Goal: Information Seeking & Learning: Check status

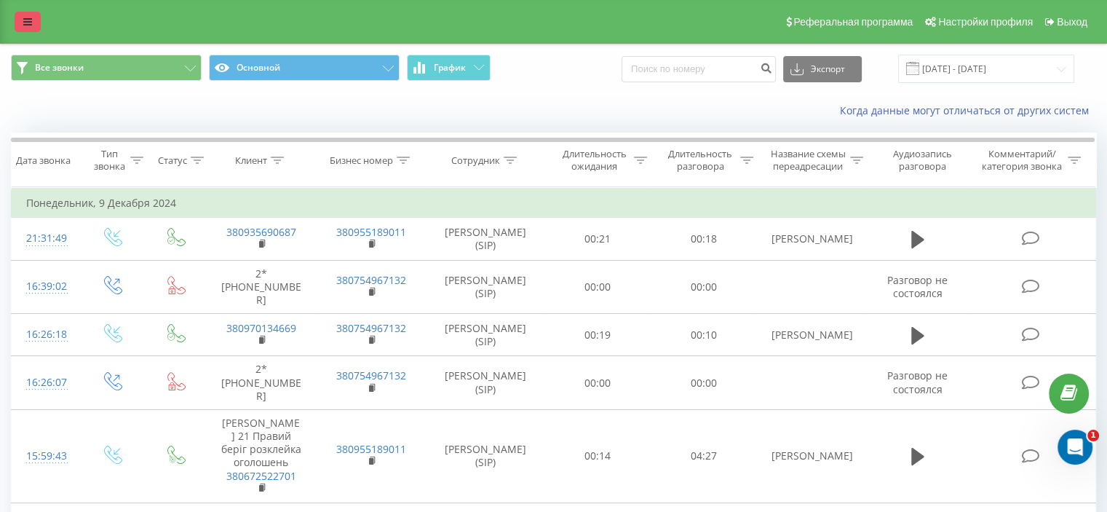
drag, startPoint x: 29, startPoint y: 17, endPoint x: 35, endPoint y: 30, distance: 13.7
click at [29, 17] on icon at bounding box center [27, 22] width 9 height 10
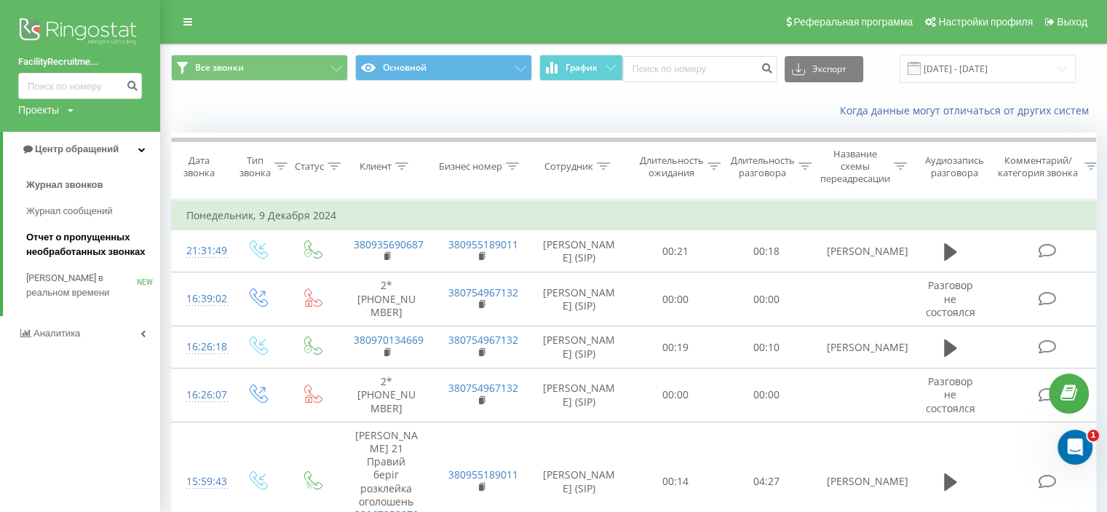
click at [97, 240] on span "Отчет о пропущенных необработанных звонках" at bounding box center [89, 244] width 127 height 29
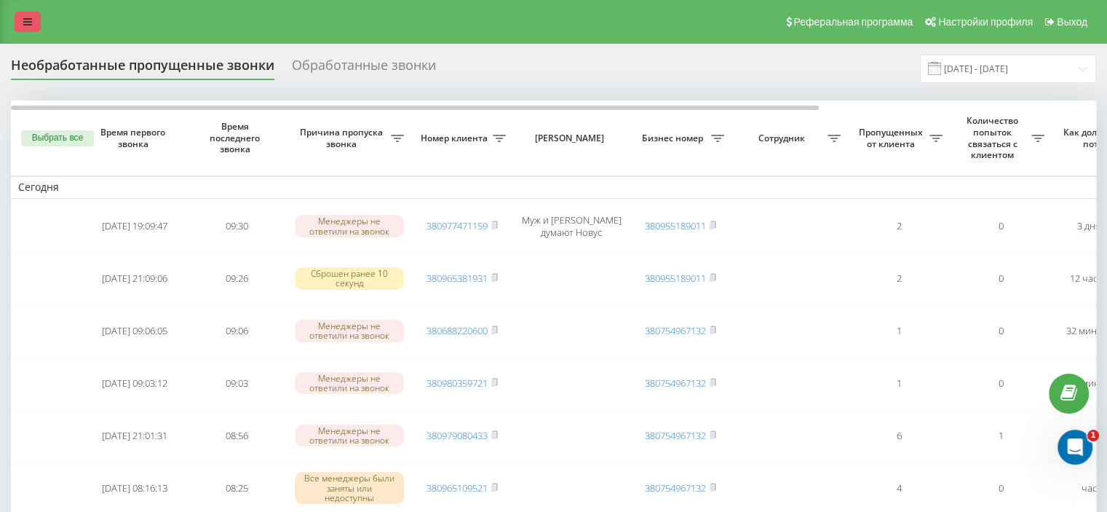
click at [23, 20] on icon at bounding box center [27, 22] width 9 height 10
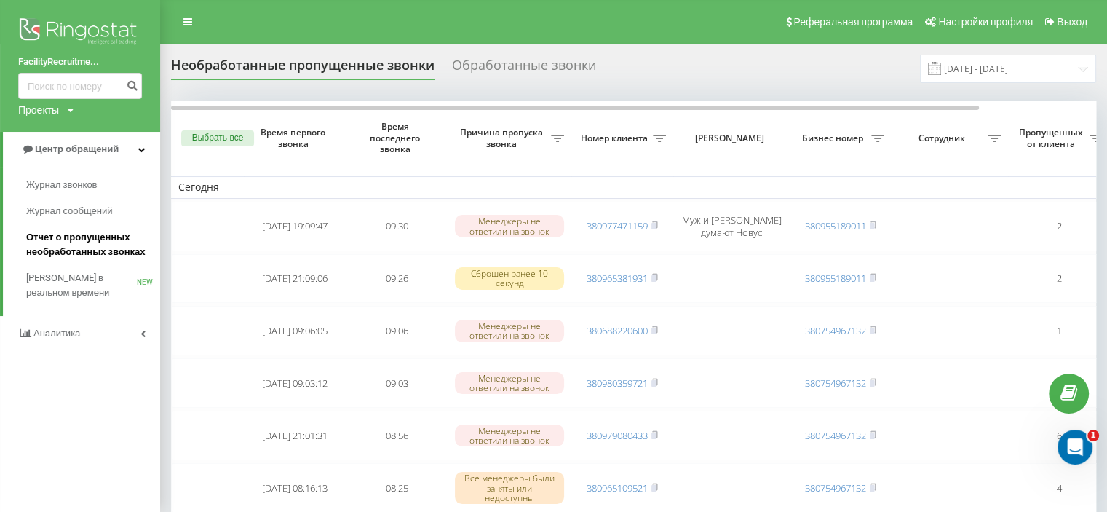
click at [44, 232] on span "Отчет о пропущенных необработанных звонках" at bounding box center [89, 244] width 127 height 29
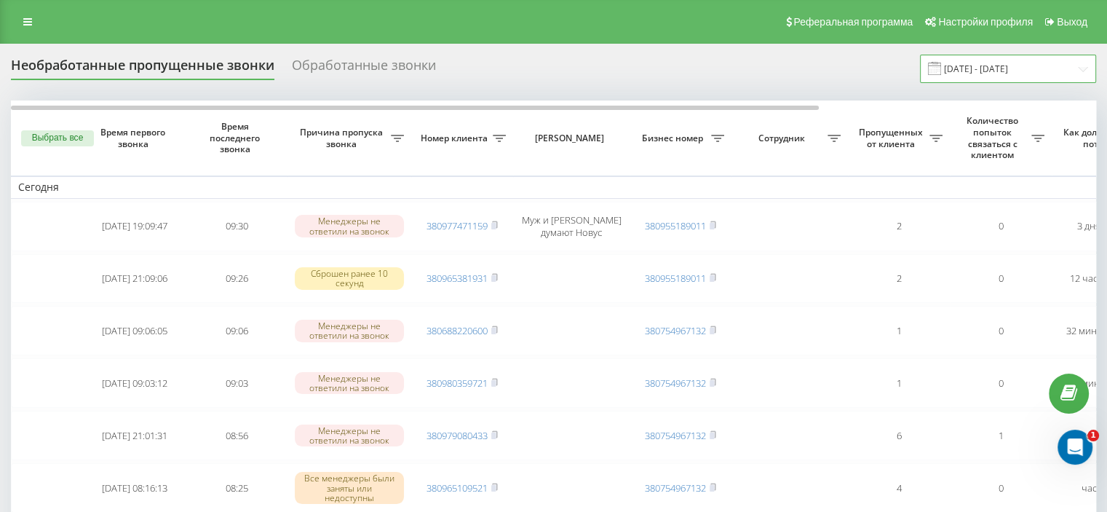
click at [1010, 69] on input "19.07.2025 - 19.08.2025" at bounding box center [1008, 69] width 176 height 28
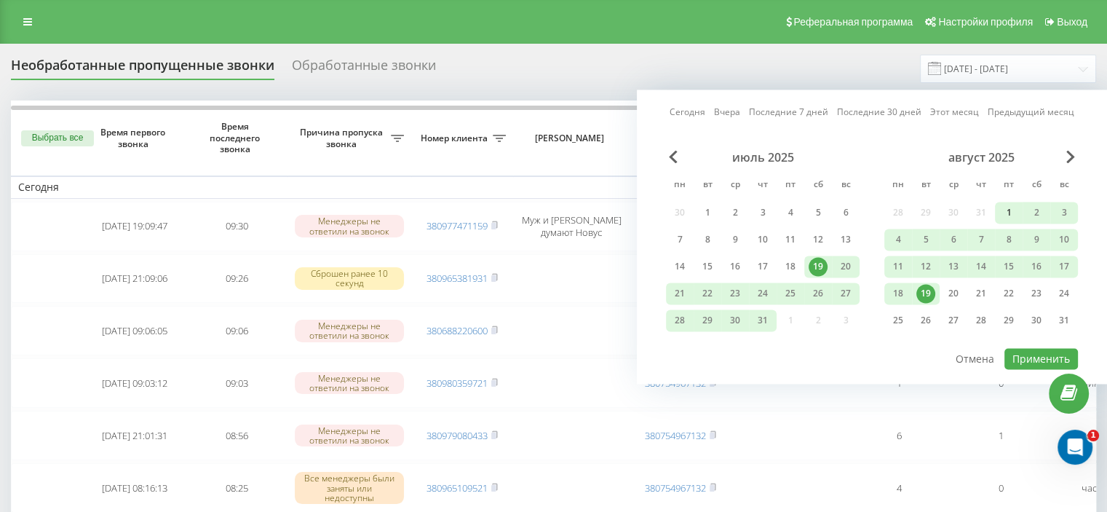
click at [1007, 209] on div "1" at bounding box center [1008, 212] width 19 height 19
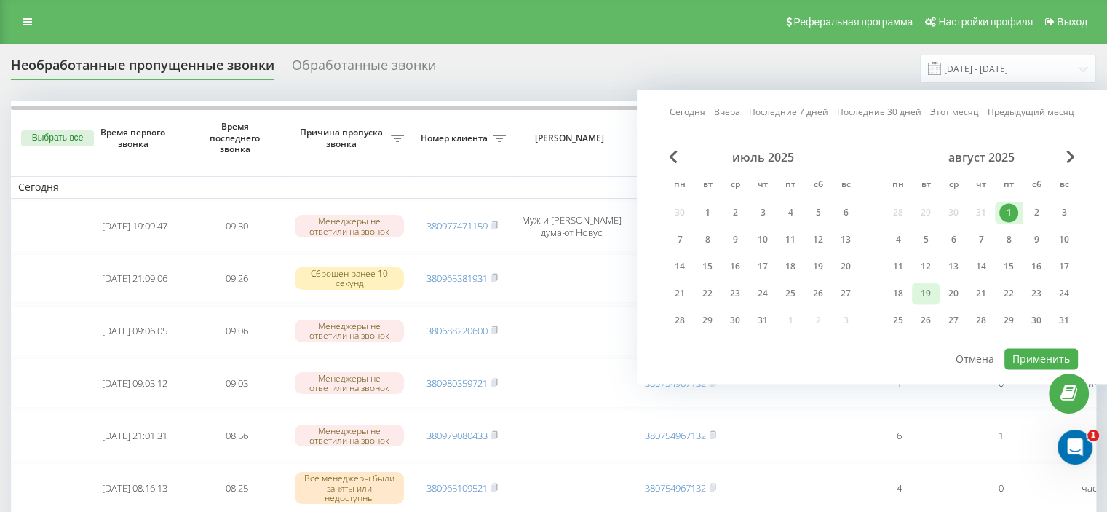
click at [926, 293] on div "19" at bounding box center [925, 293] width 19 height 19
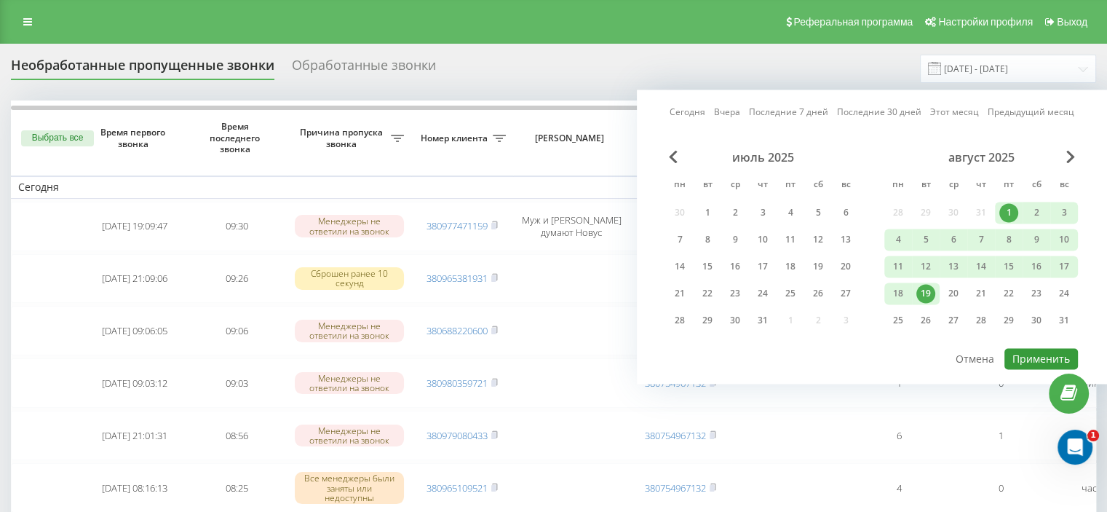
click at [1035, 349] on button "Применить" at bounding box center [1041, 358] width 74 height 21
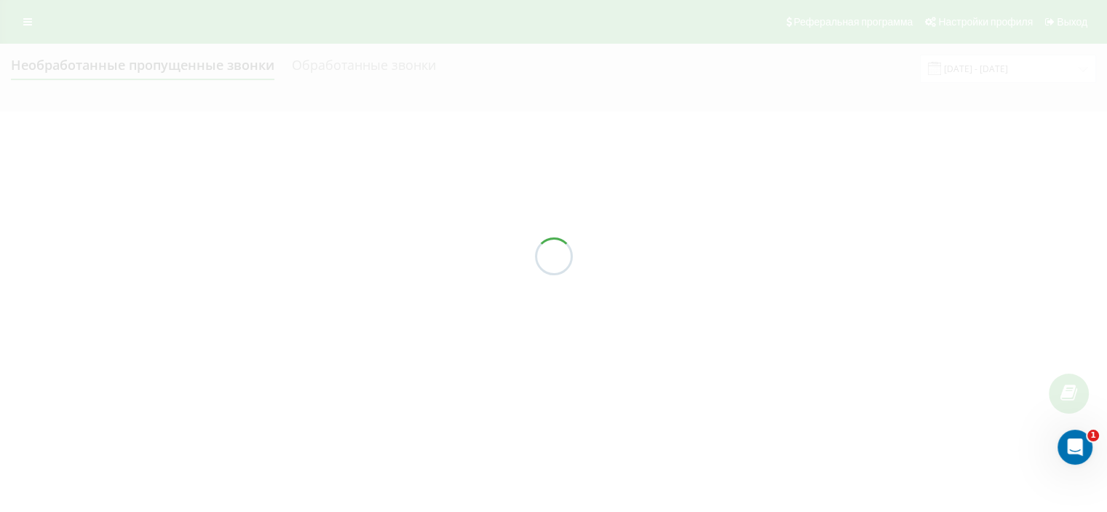
type input "[DATE] - [DATE]"
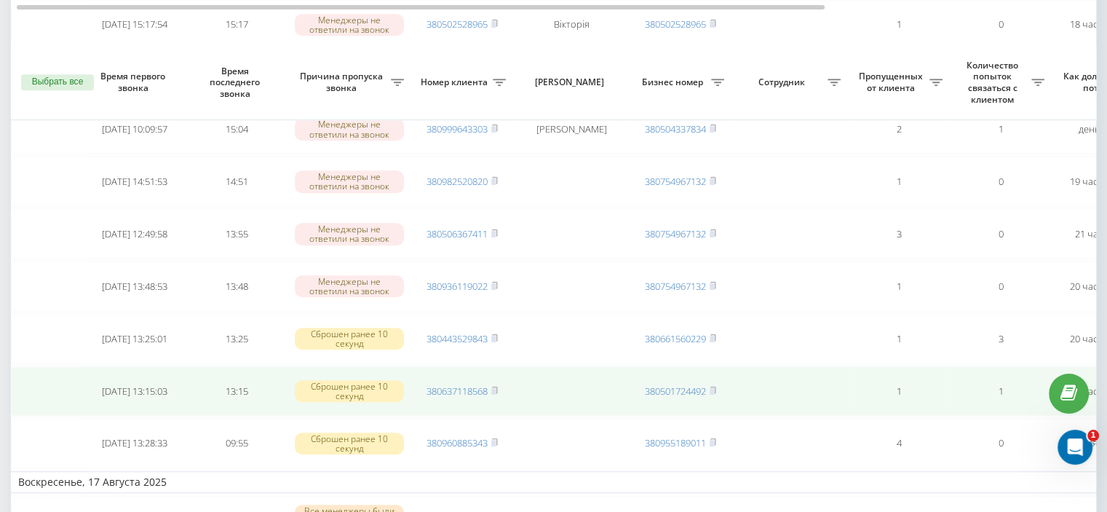
scroll to position [1266, 0]
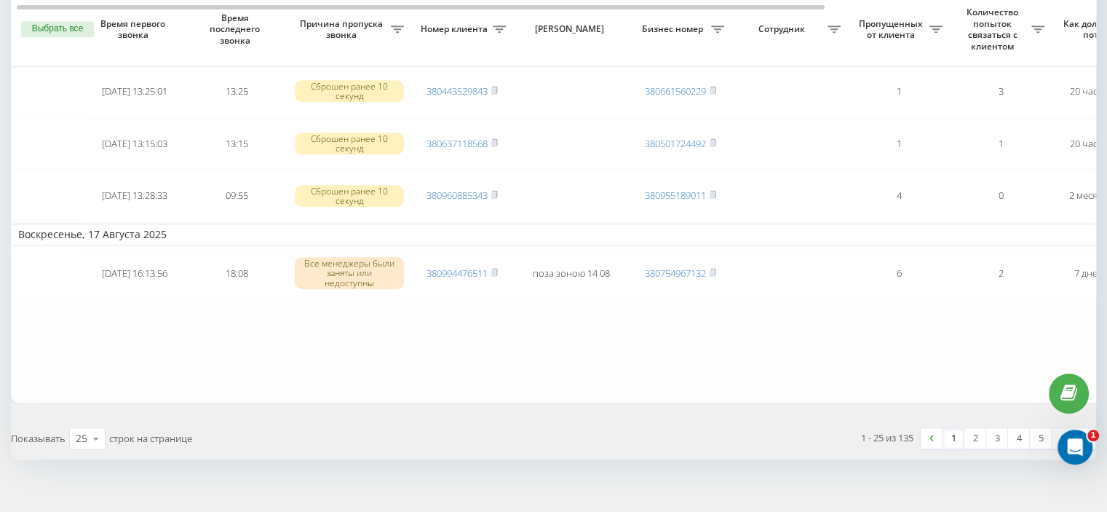
click at [1059, 428] on link "6" at bounding box center [1063, 438] width 22 height 20
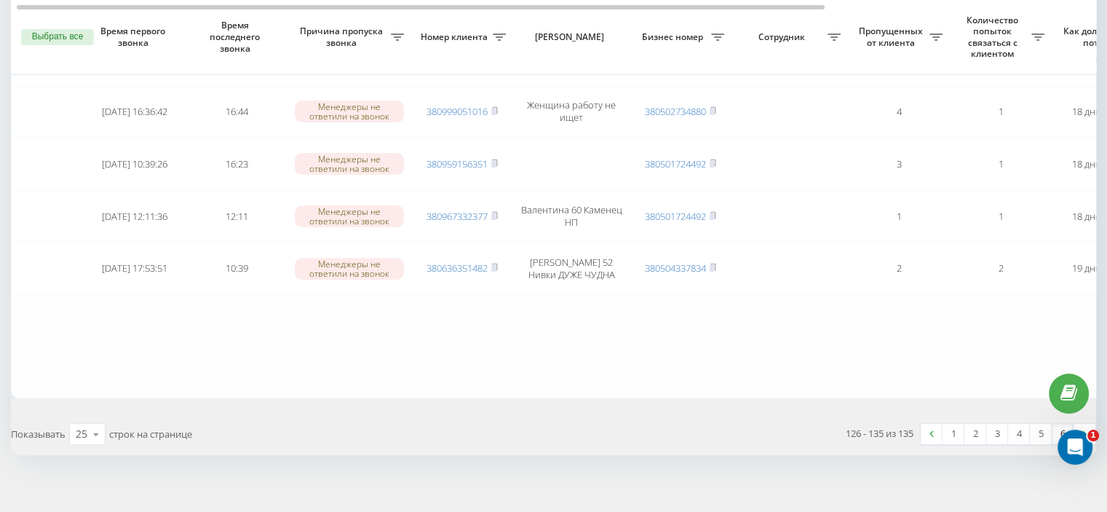
scroll to position [461, 0]
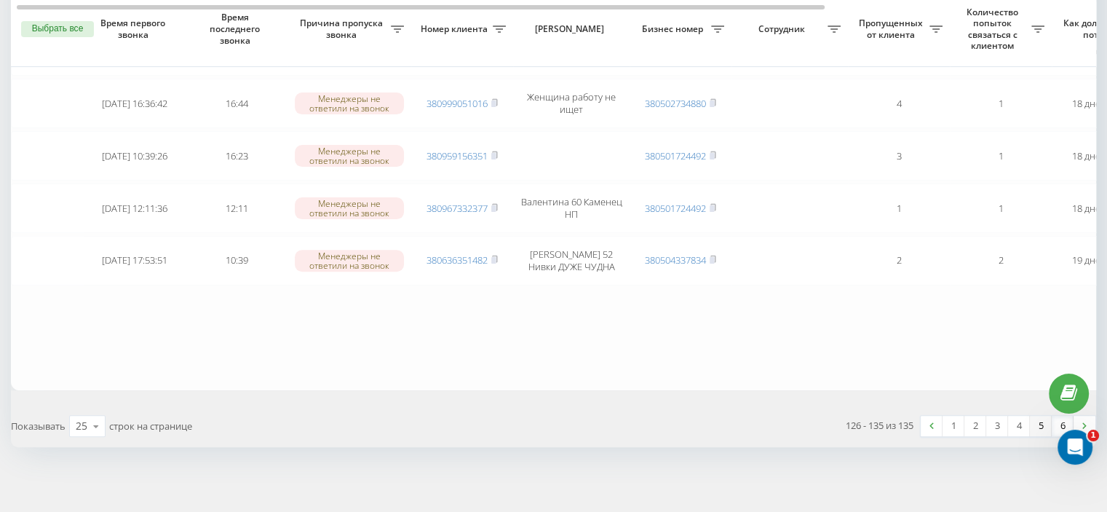
click at [1039, 421] on link "5" at bounding box center [1041, 426] width 22 height 20
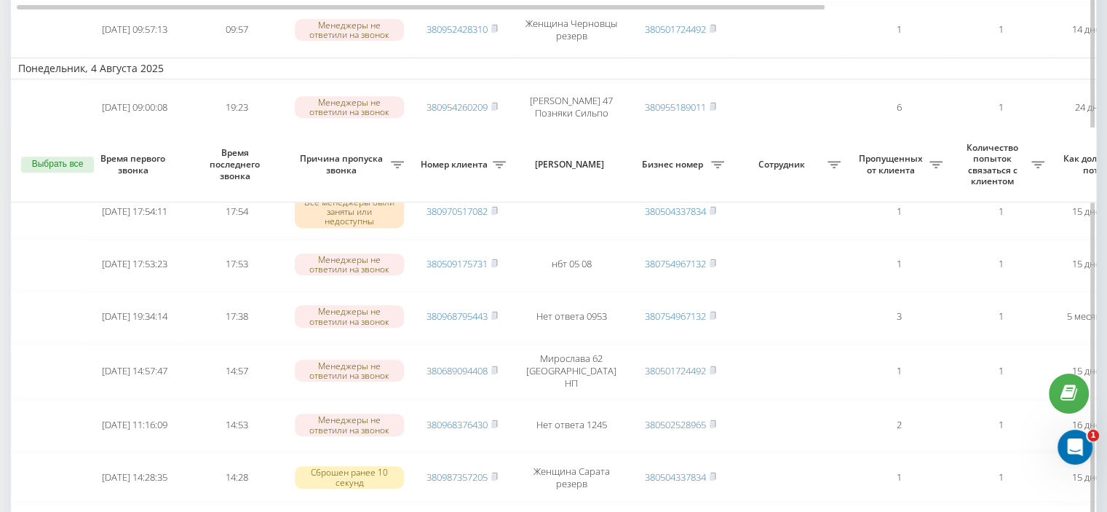
scroll to position [1316, 0]
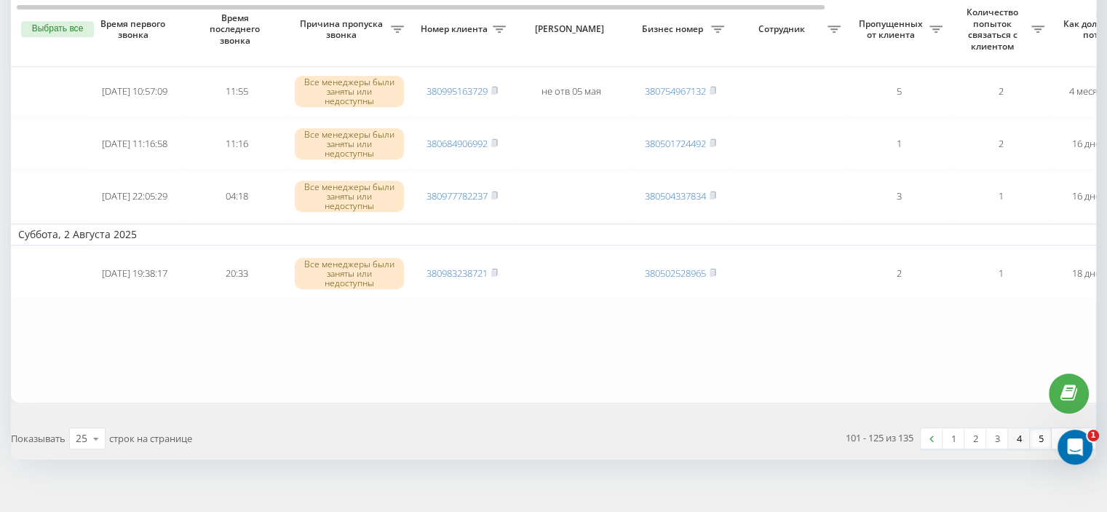
click at [1017, 428] on link "4" at bounding box center [1019, 438] width 22 height 20
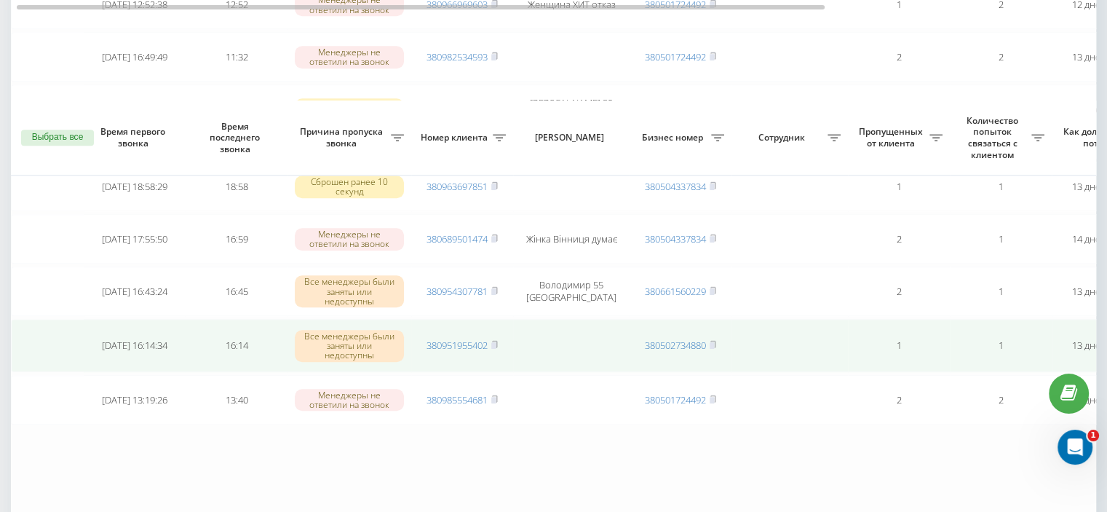
scroll to position [1296, 0]
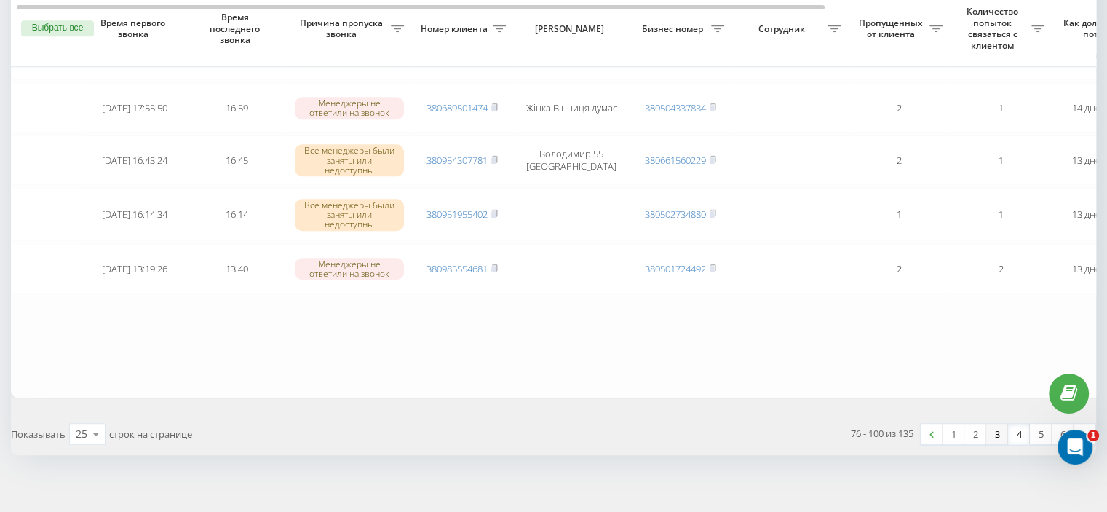
click at [998, 424] on link "3" at bounding box center [997, 434] width 22 height 20
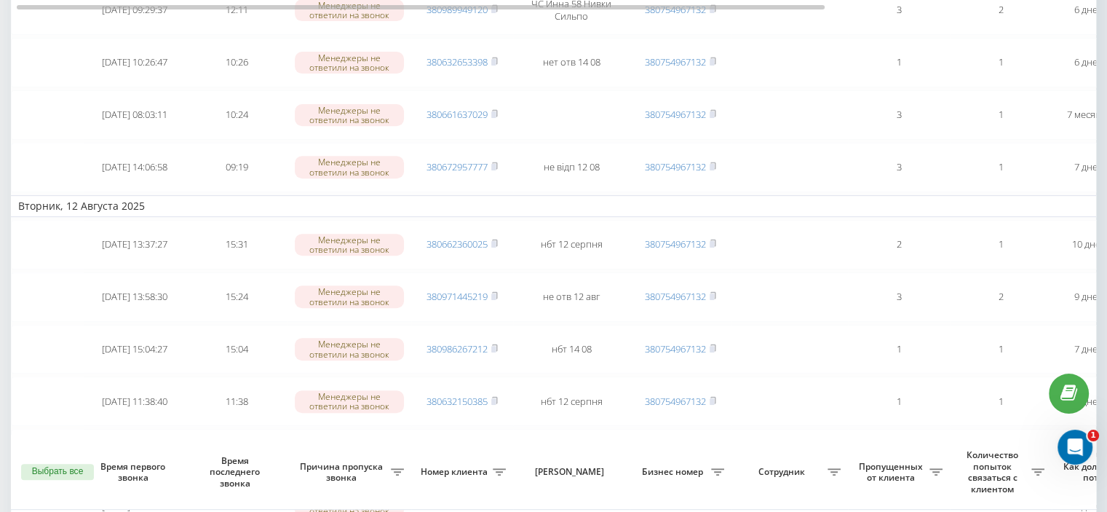
scroll to position [1266, 0]
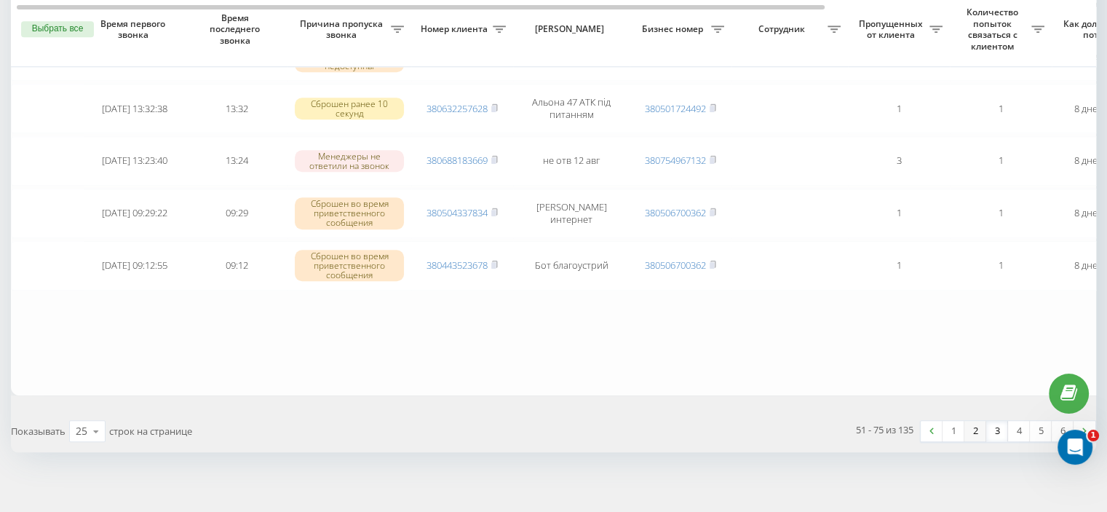
click at [972, 423] on link "2" at bounding box center [975, 431] width 22 height 20
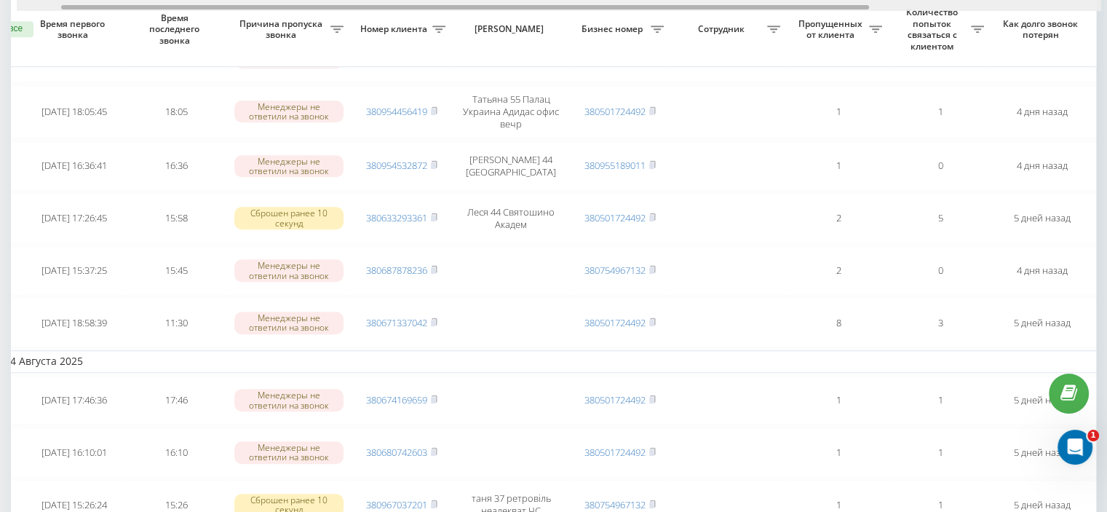
scroll to position [0, 62]
drag, startPoint x: 397, startPoint y: 7, endPoint x: 444, endPoint y: 9, distance: 46.6
click at [444, 9] on div at bounding box center [467, 7] width 808 height 4
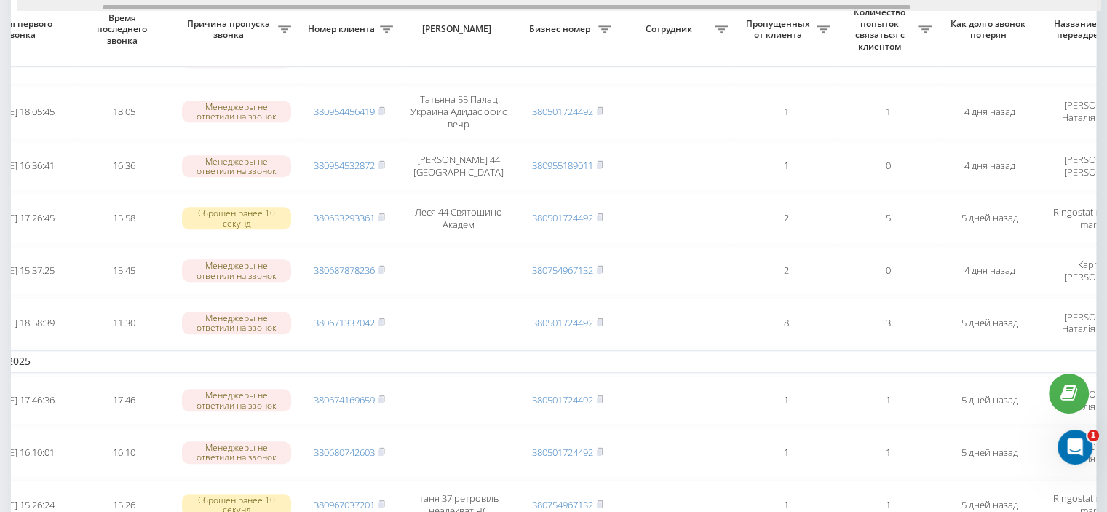
scroll to position [0, 116]
drag, startPoint x: 463, startPoint y: 7, endPoint x: 504, endPoint y: 11, distance: 41.0
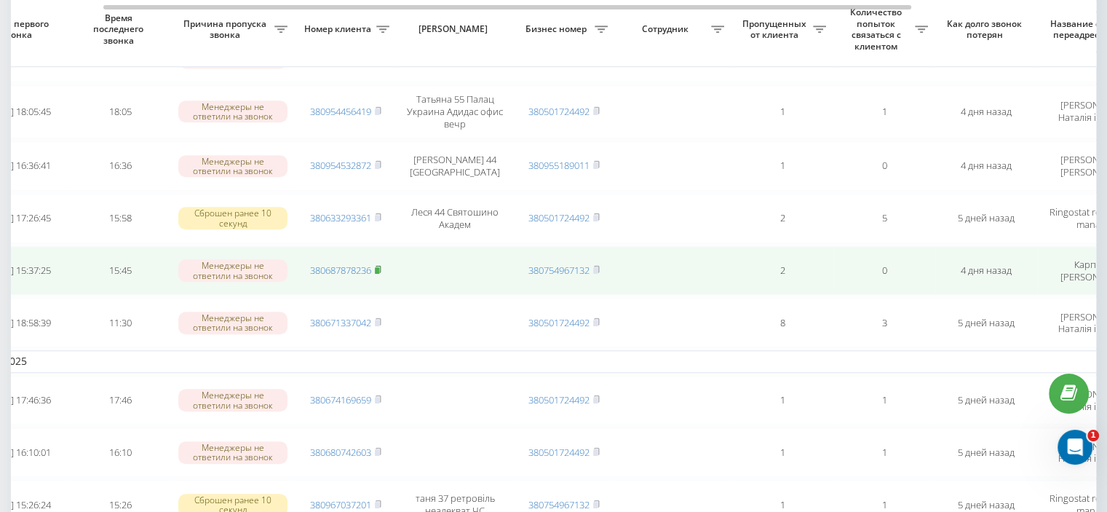
click at [381, 266] on icon at bounding box center [378, 269] width 5 height 7
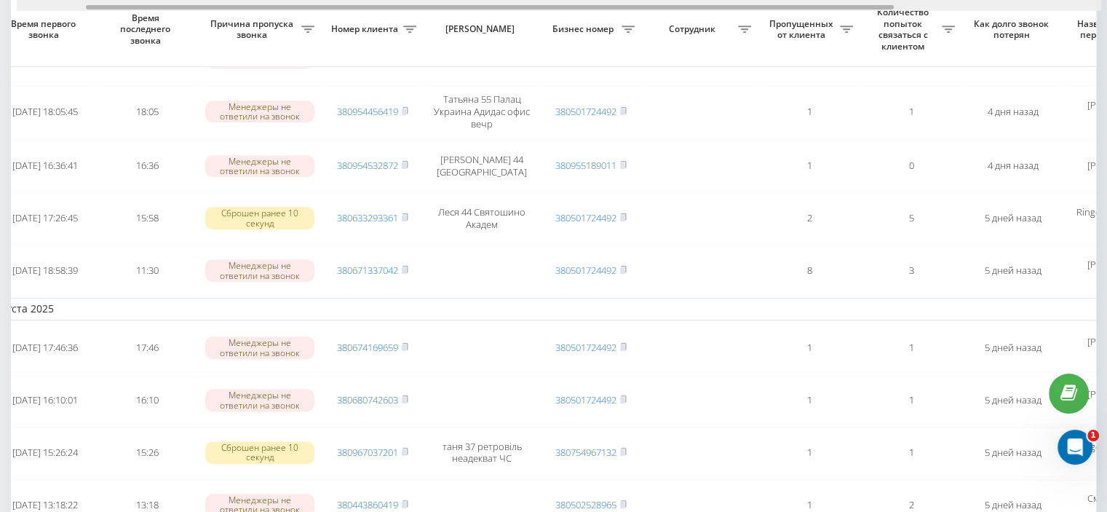
scroll to position [0, 93]
drag, startPoint x: 451, startPoint y: 7, endPoint x: 521, endPoint y: 14, distance: 70.3
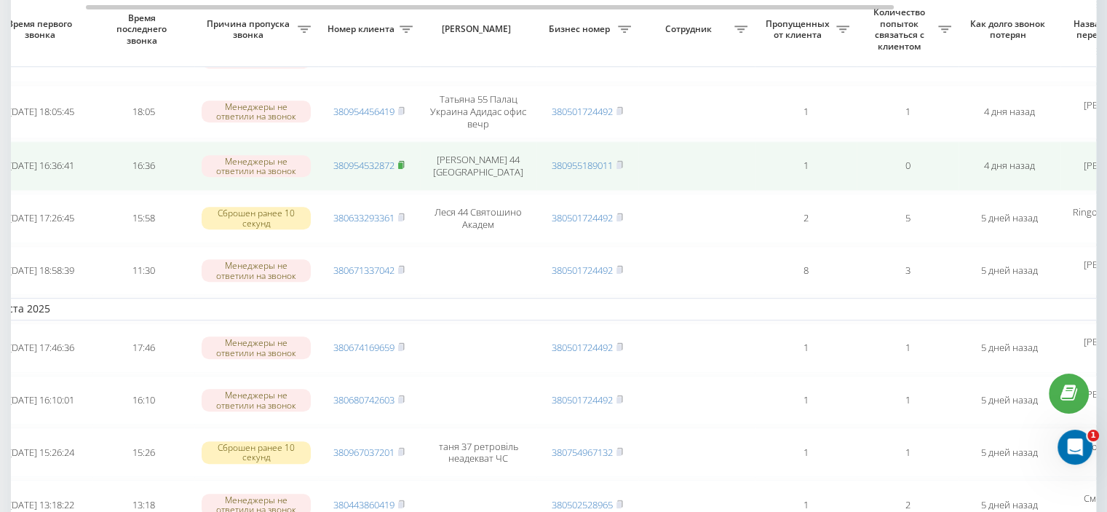
click at [400, 162] on rect at bounding box center [400, 165] width 4 height 7
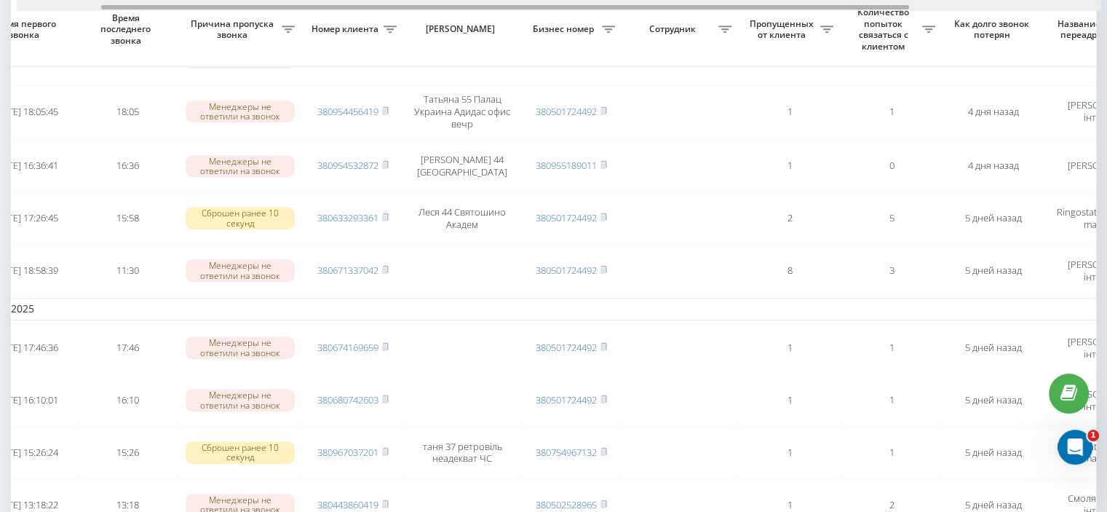
scroll to position [0, 115]
drag, startPoint x: 142, startPoint y: 8, endPoint x: 157, endPoint y: 12, distance: 15.9
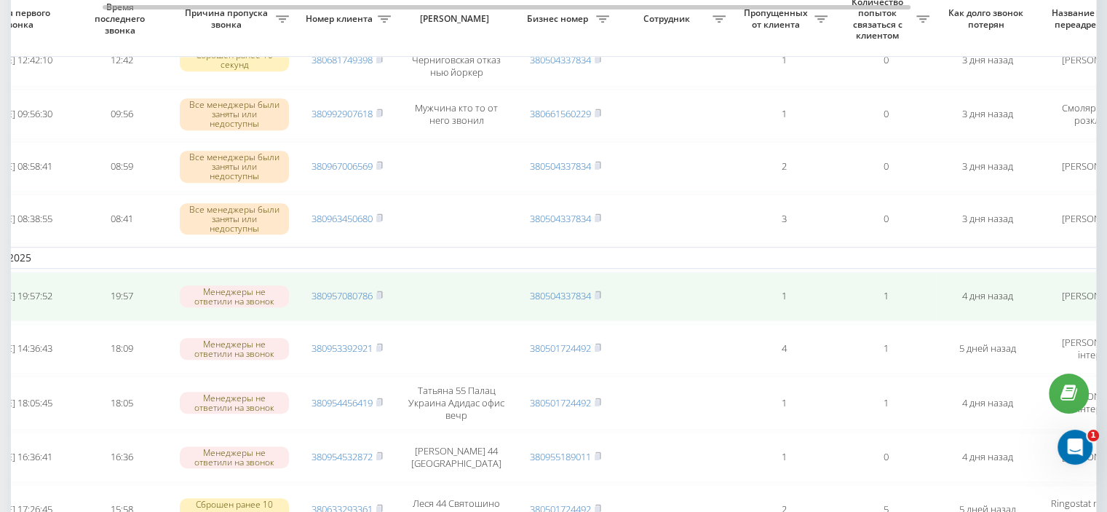
scroll to position [643, 0]
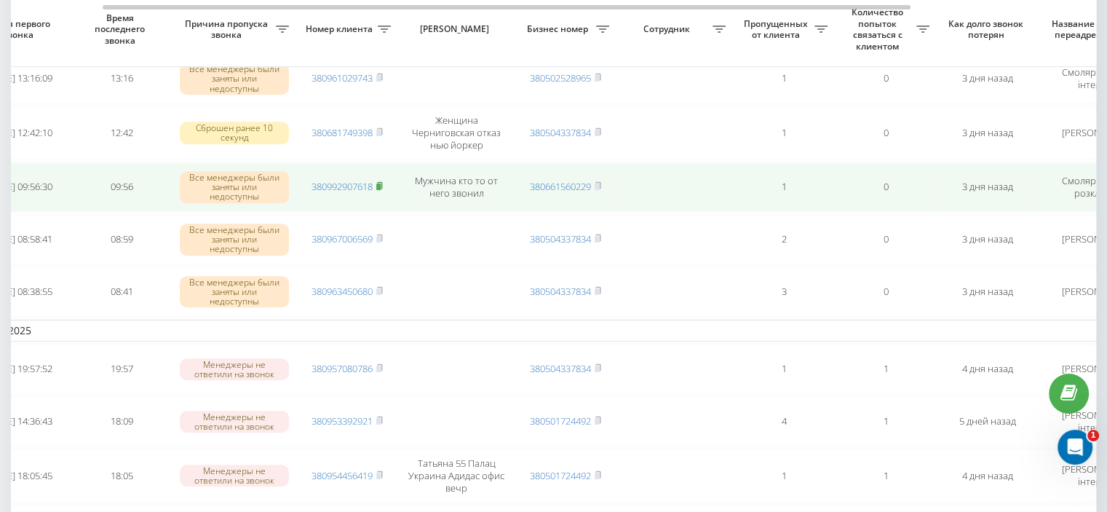
click at [379, 183] on rect at bounding box center [378, 186] width 4 height 7
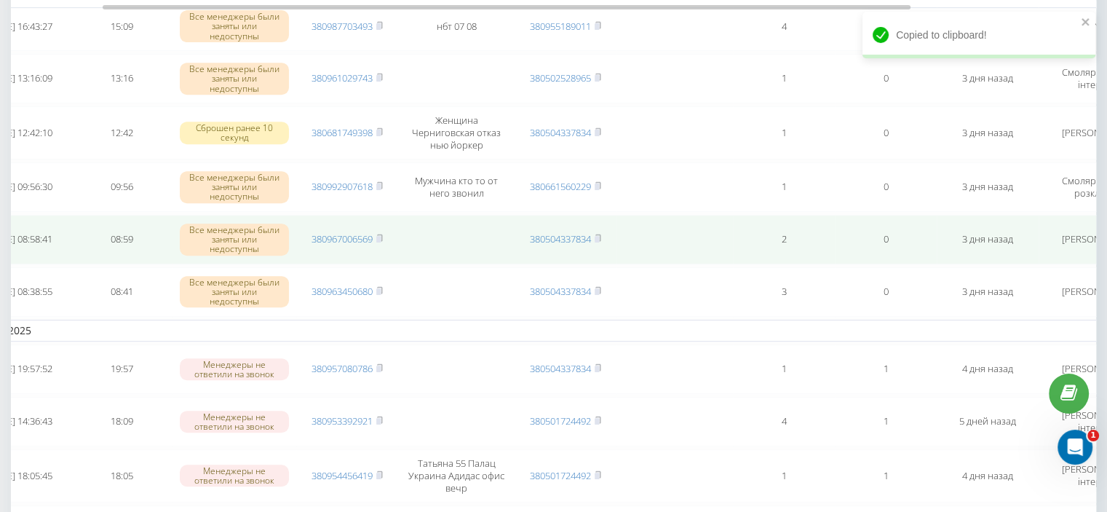
scroll to position [571, 0]
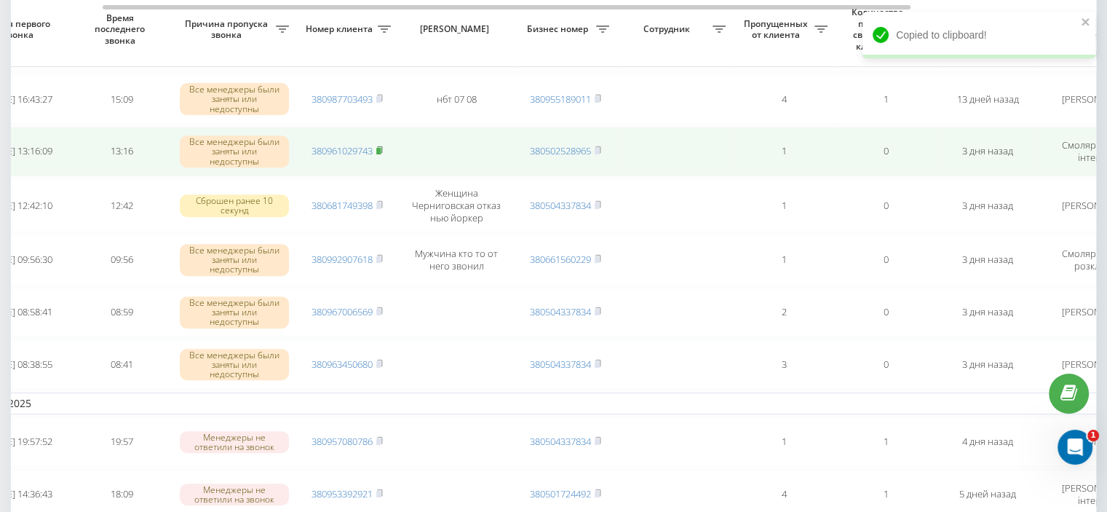
click at [381, 148] on rect at bounding box center [378, 151] width 4 height 7
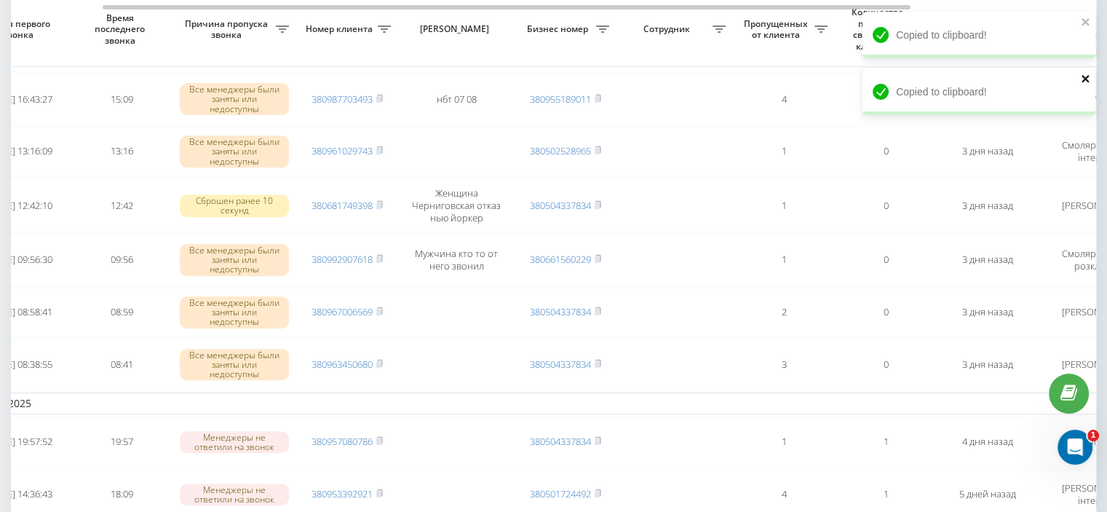
click at [1087, 77] on icon "close" at bounding box center [1086, 79] width 10 height 12
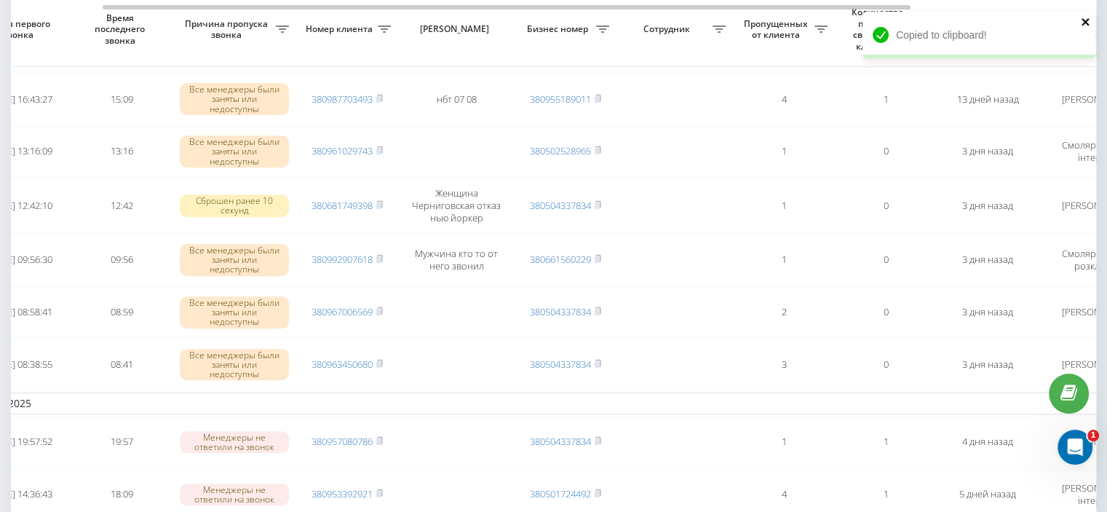
click at [1086, 21] on icon "close" at bounding box center [1085, 21] width 7 height 7
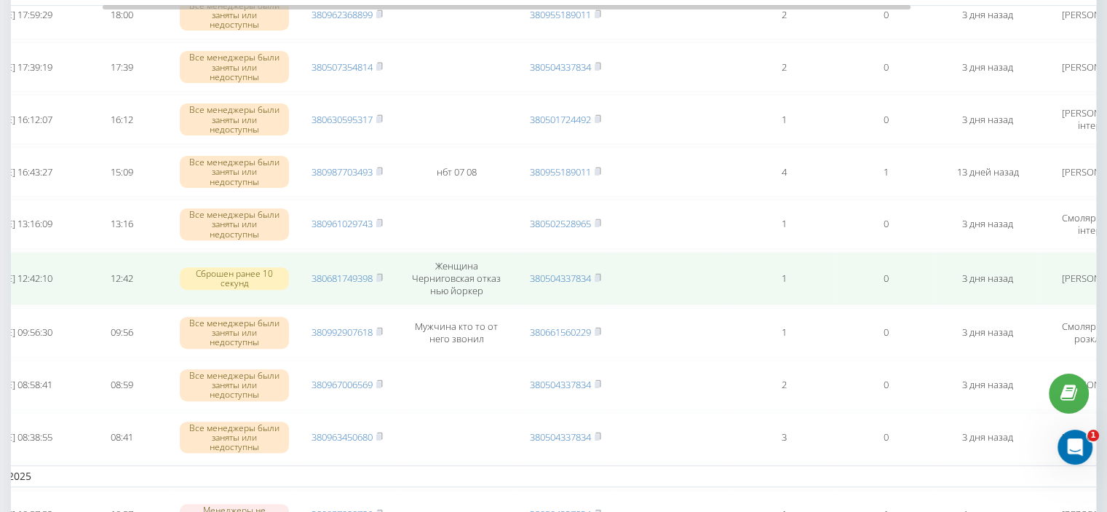
scroll to position [425, 0]
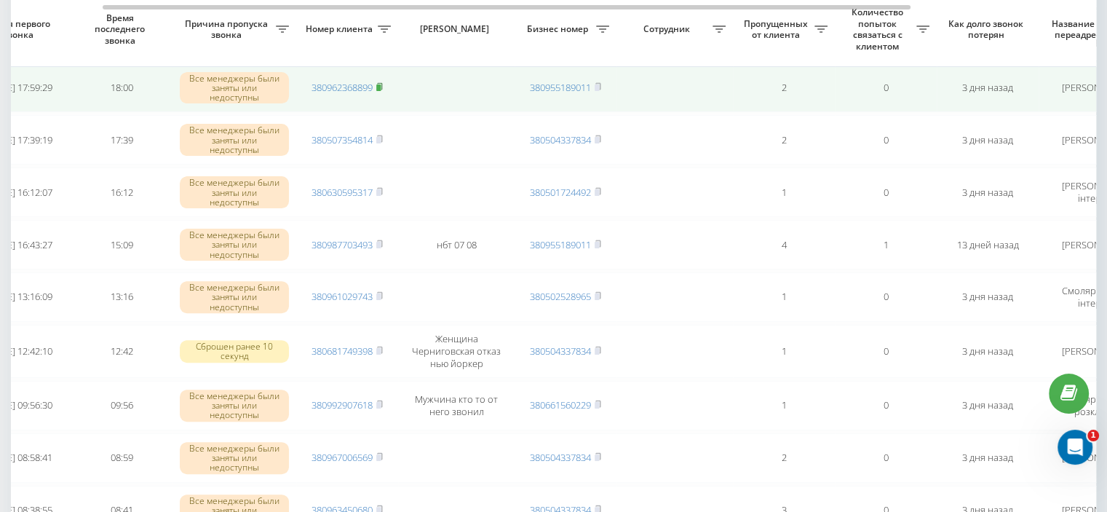
click at [379, 84] on rect at bounding box center [378, 87] width 4 height 7
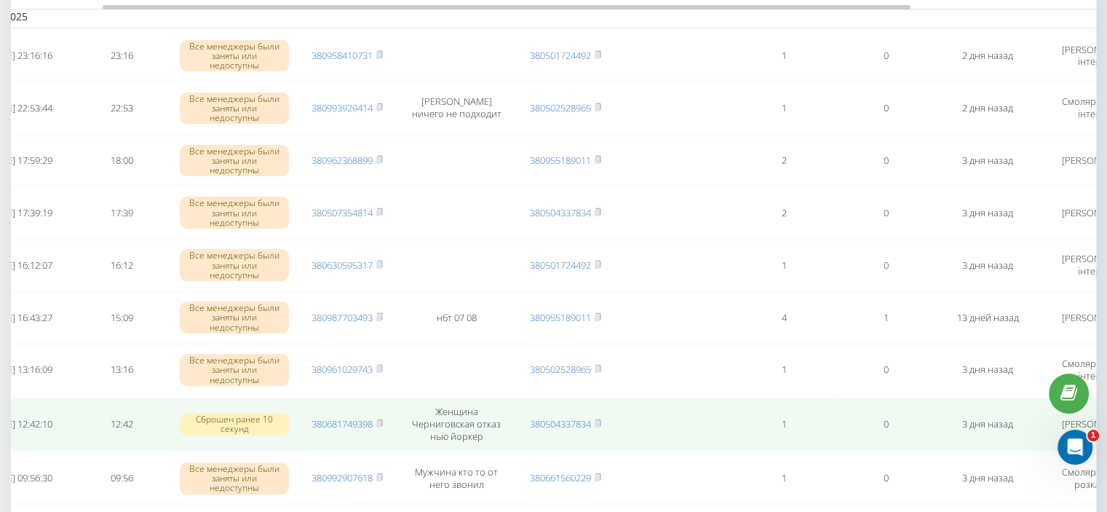
scroll to position [280, 0]
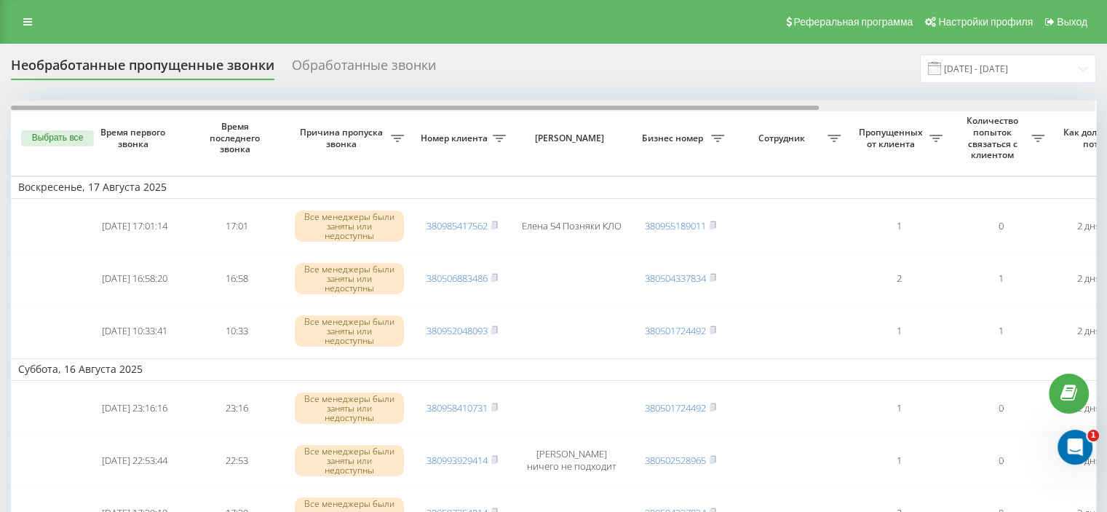
drag, startPoint x: 513, startPoint y: 106, endPoint x: 499, endPoint y: 113, distance: 16.3
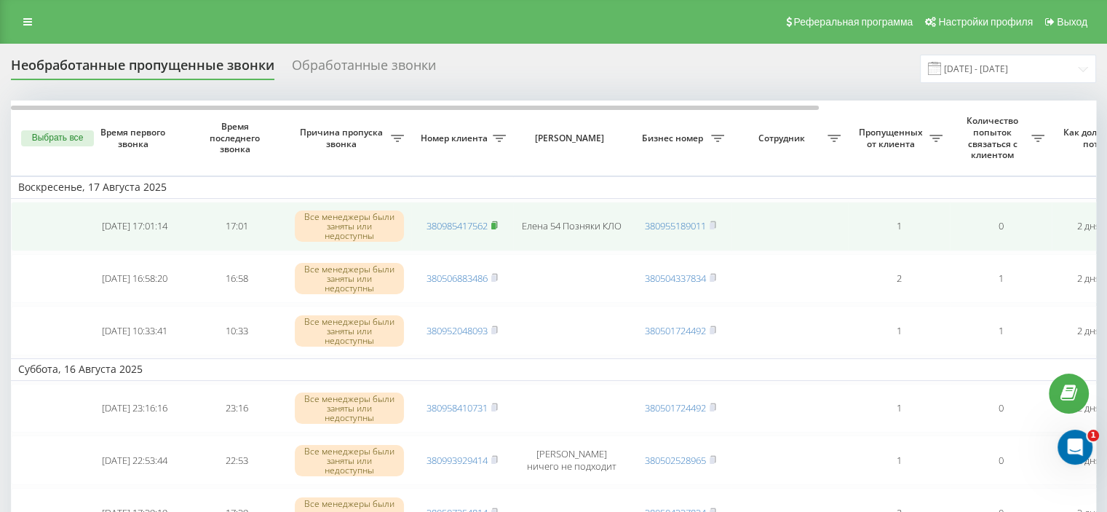
click at [498, 223] on icon at bounding box center [494, 225] width 7 height 9
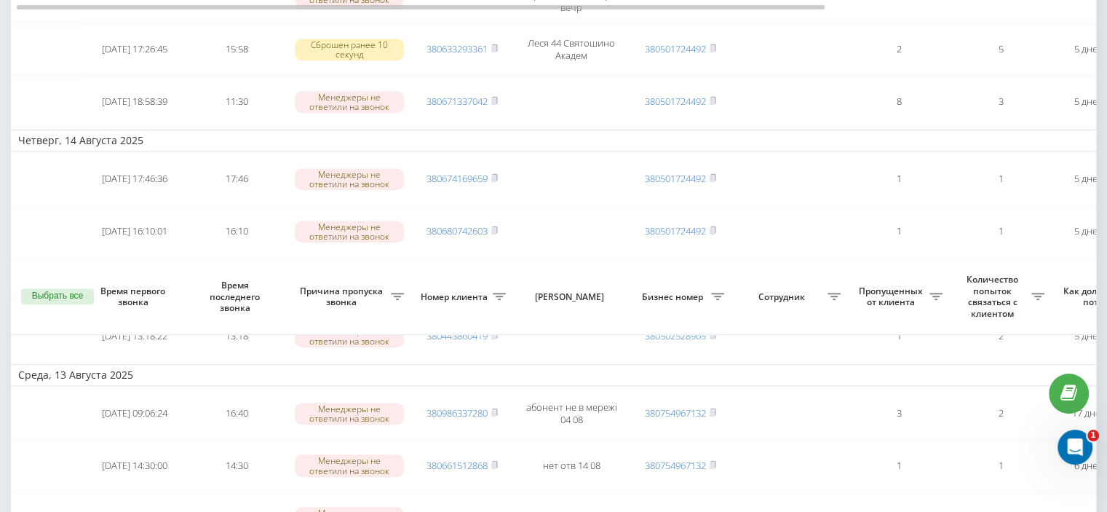
scroll to position [1324, 0]
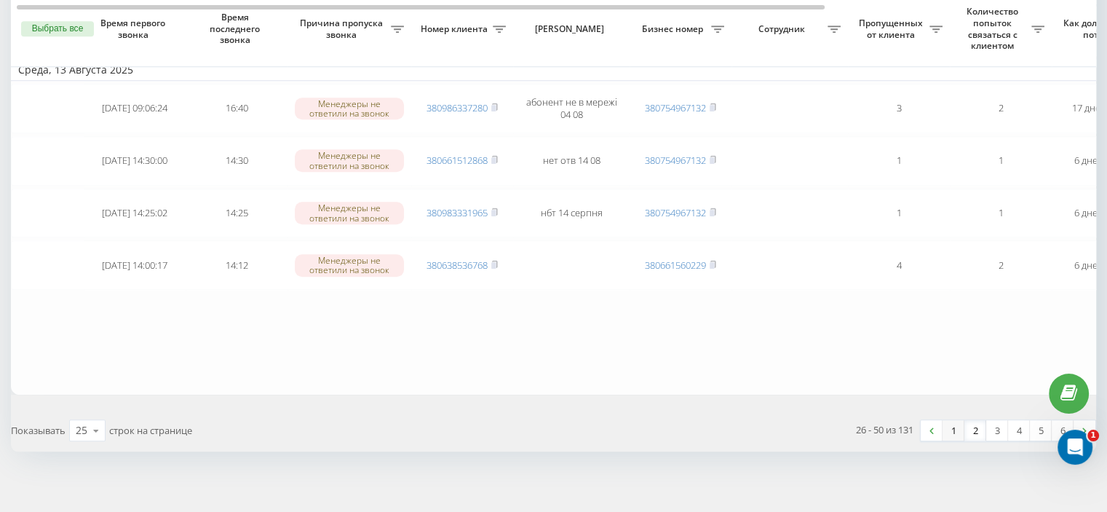
click at [952, 421] on link "1" at bounding box center [954, 430] width 22 height 20
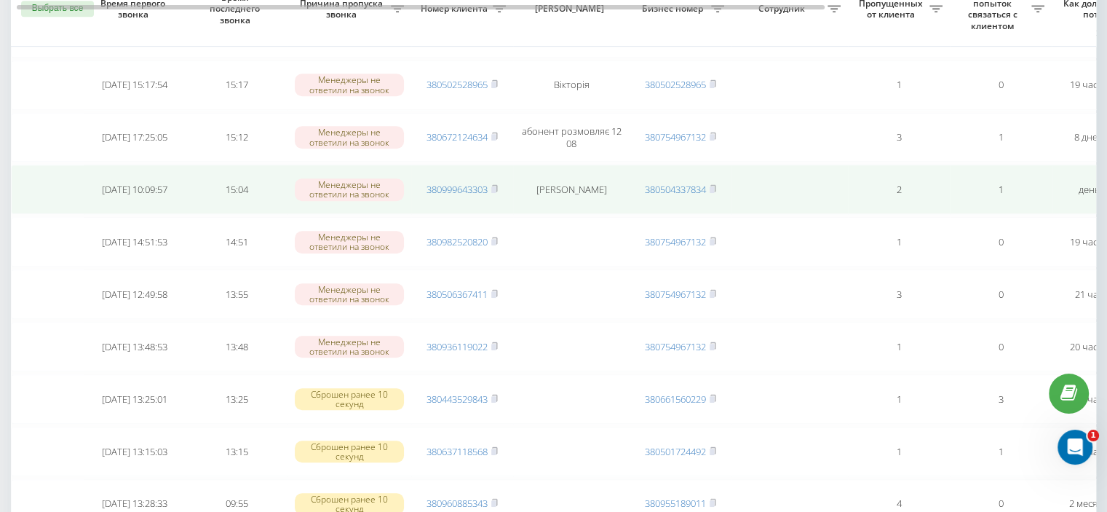
scroll to position [830, 0]
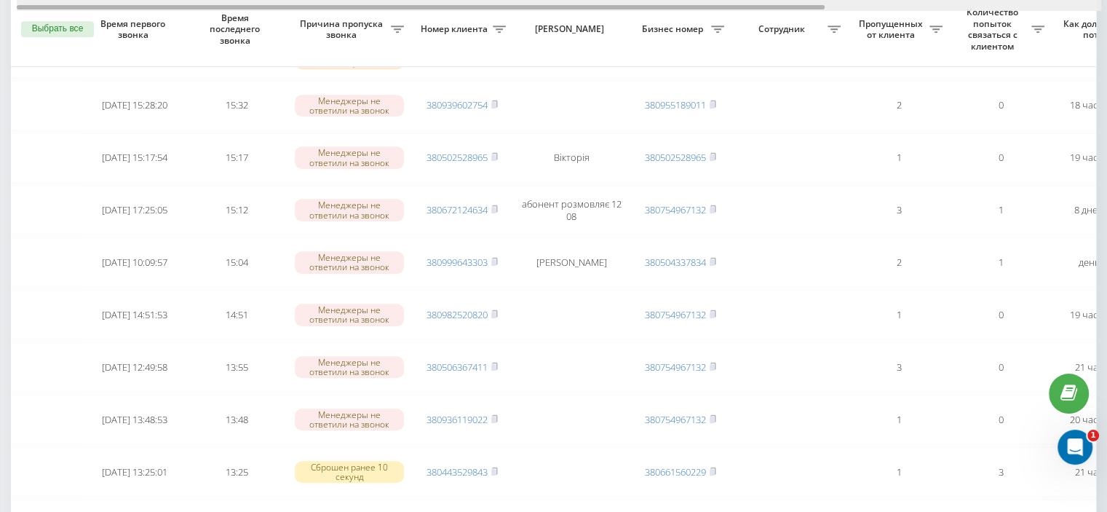
drag, startPoint x: 531, startPoint y: 5, endPoint x: 563, endPoint y: 8, distance: 31.4
click at [562, 12] on div "Выбрать все Время первого звонка Время последнего звонка Причина пропуска звонк…" at bounding box center [553, 53] width 1085 height 1564
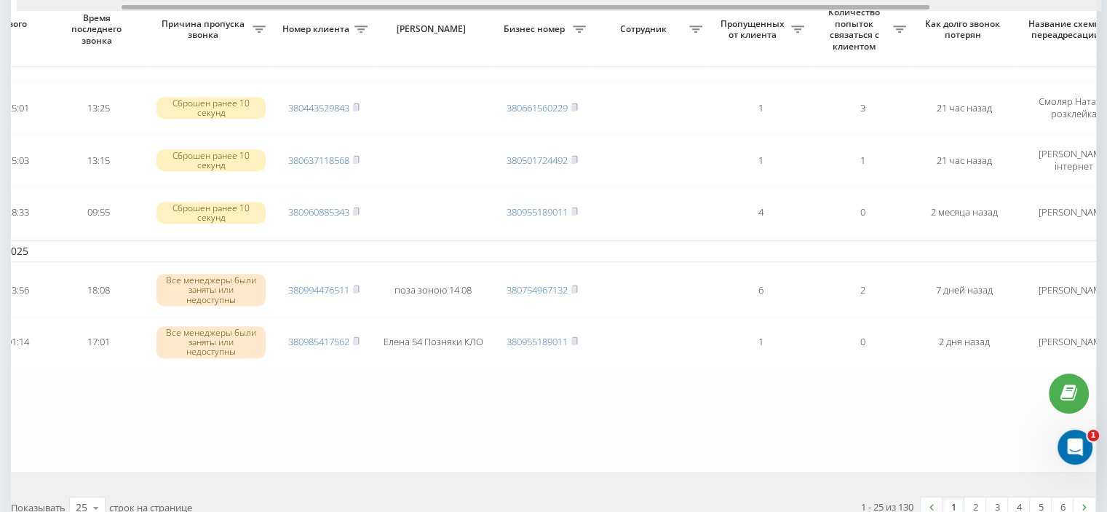
scroll to position [0, 142]
drag, startPoint x: 536, startPoint y: 9, endPoint x: 611, endPoint y: 13, distance: 75.8
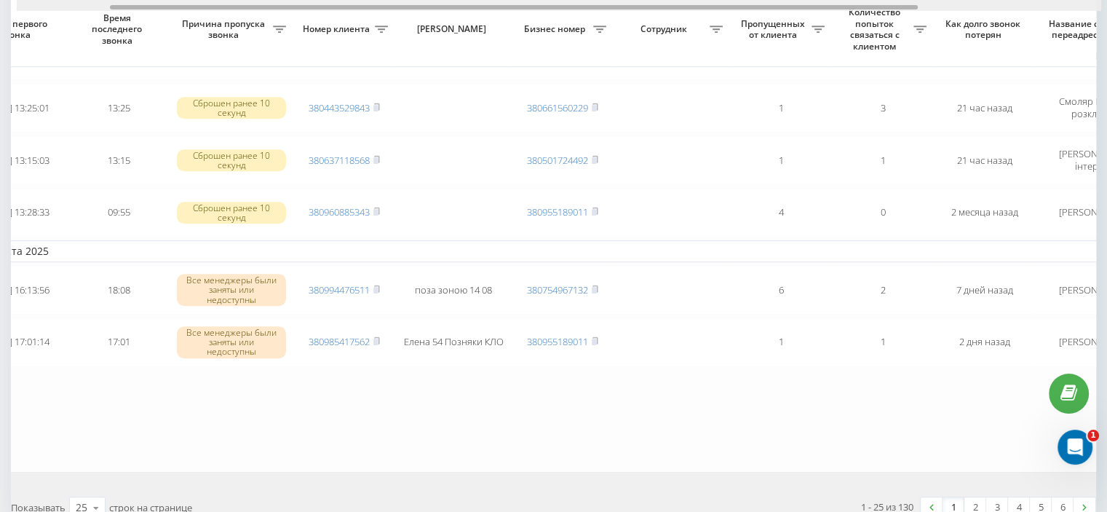
scroll to position [0, 125]
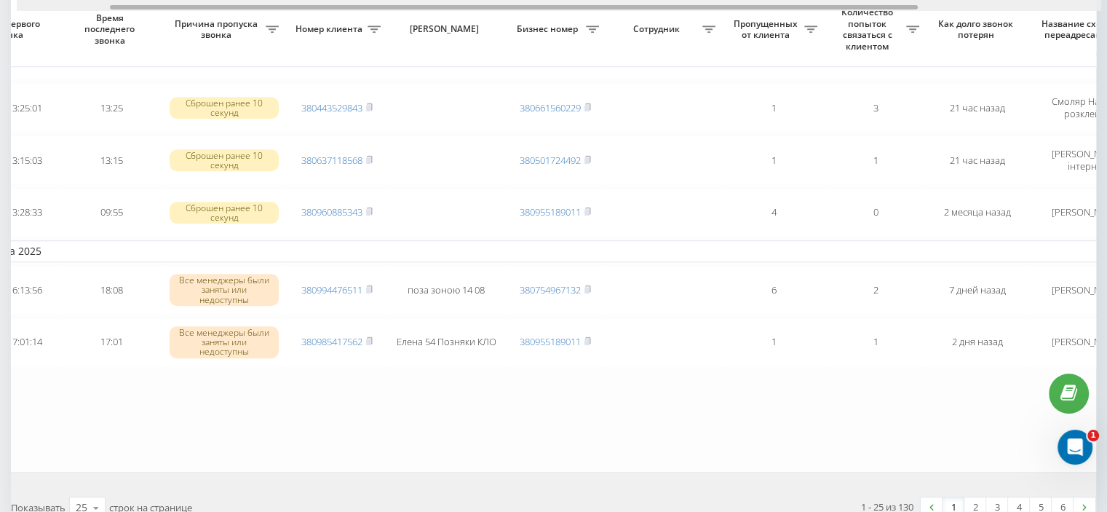
drag, startPoint x: 383, startPoint y: 7, endPoint x: 476, endPoint y: 22, distance: 94.3
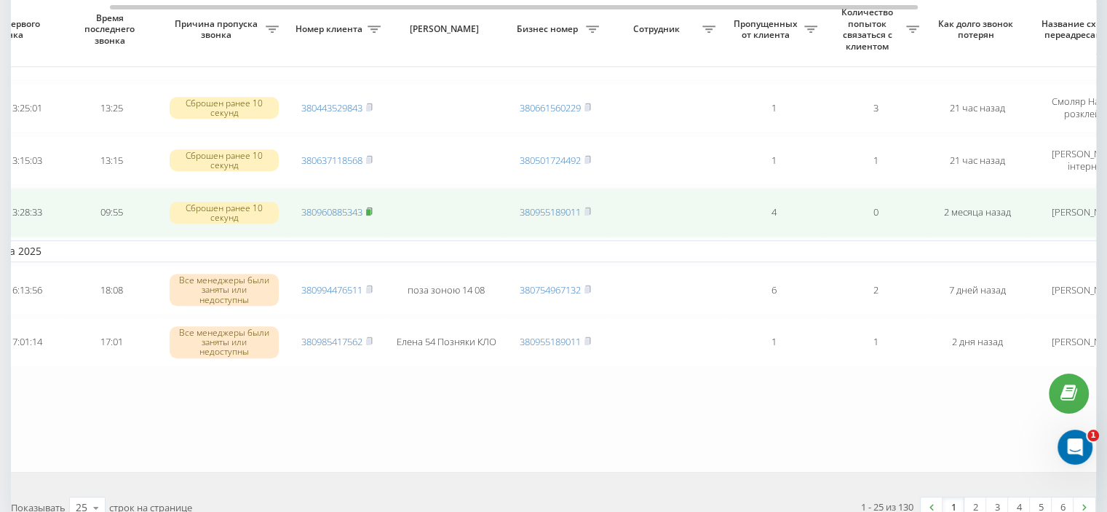
click at [370, 209] on rect at bounding box center [368, 212] width 4 height 7
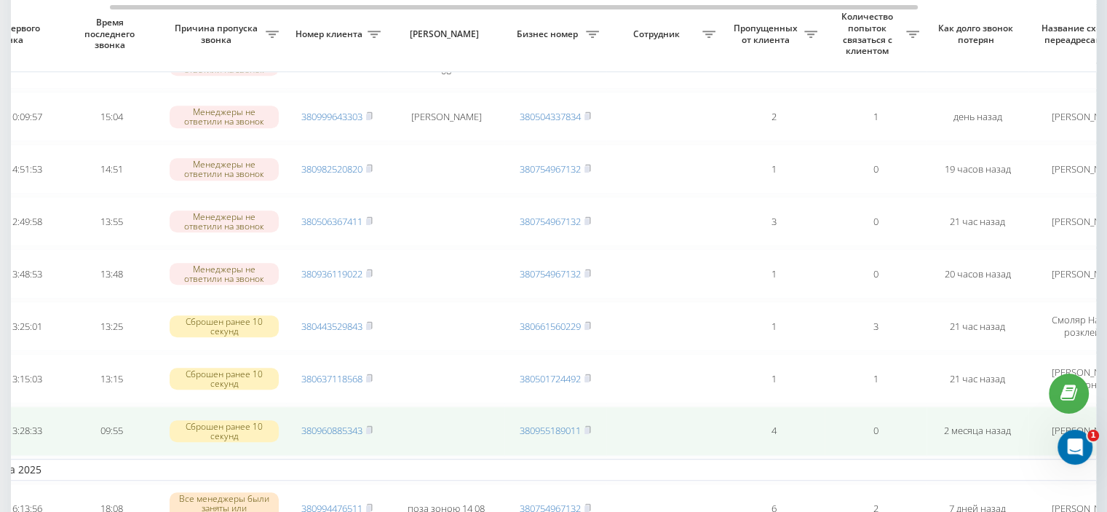
scroll to position [1266, 0]
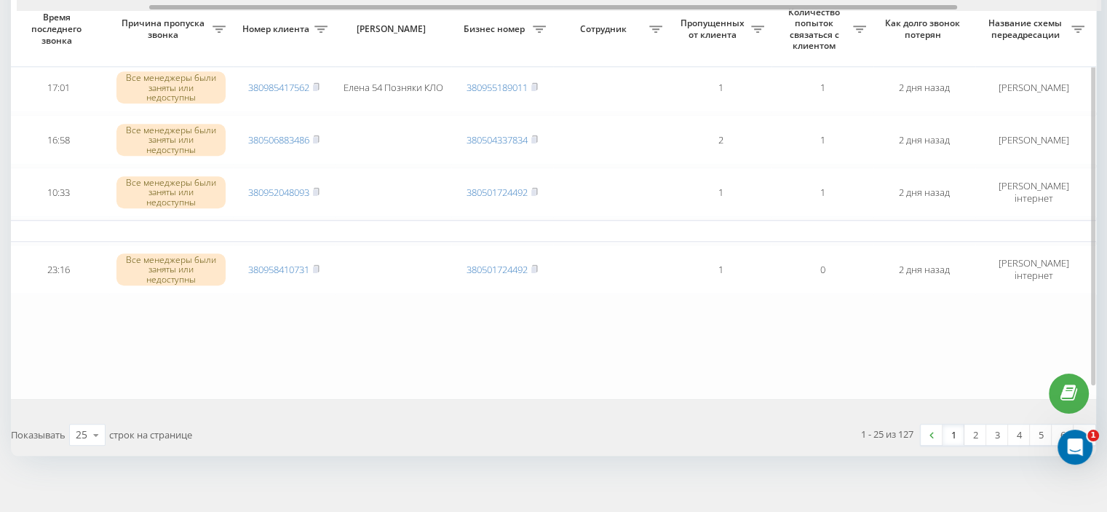
scroll to position [0, 173]
drag, startPoint x: 522, startPoint y: 7, endPoint x: 651, endPoint y: 20, distance: 129.5
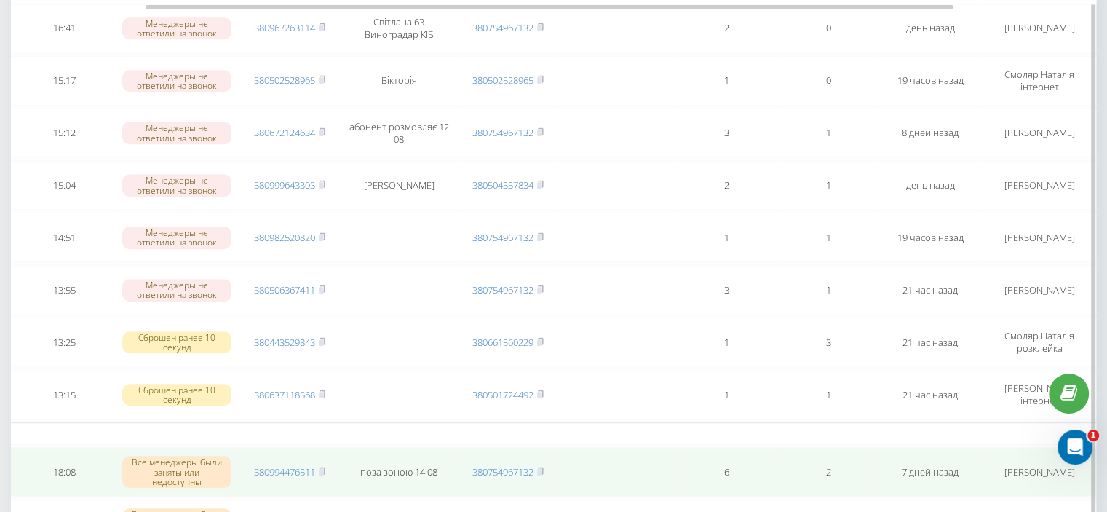
scroll to position [782, 0]
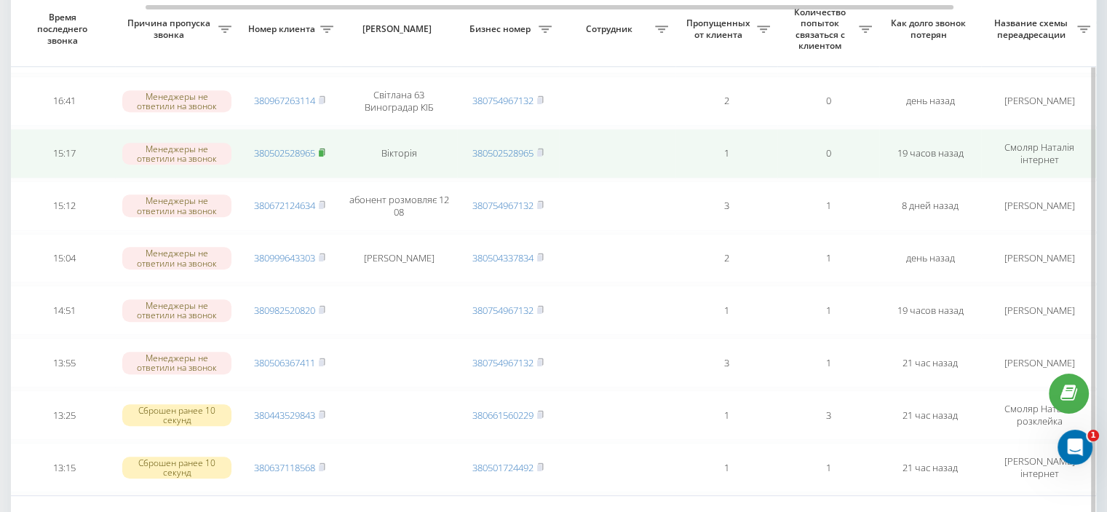
click at [322, 148] on icon at bounding box center [322, 152] width 7 height 9
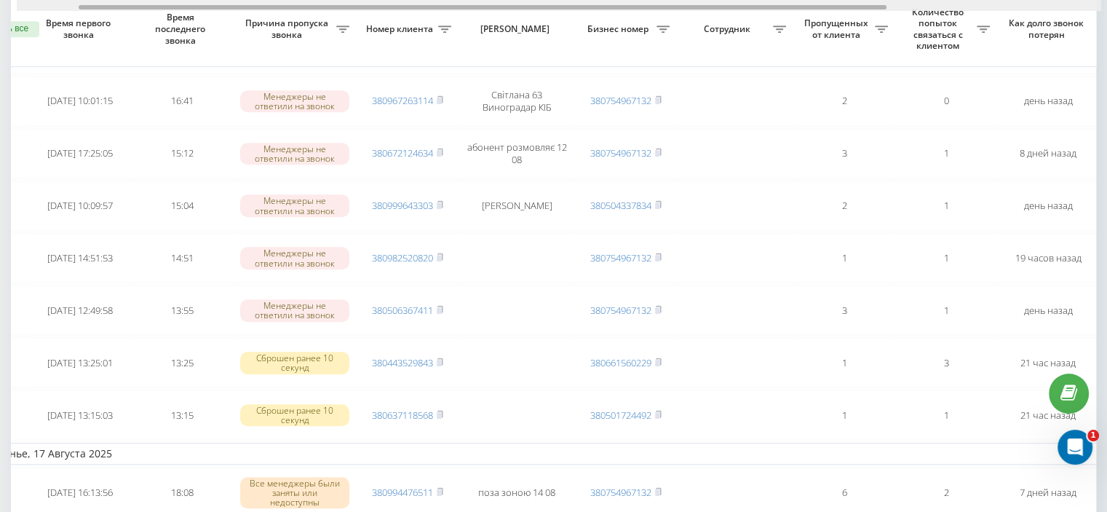
scroll to position [0, 84]
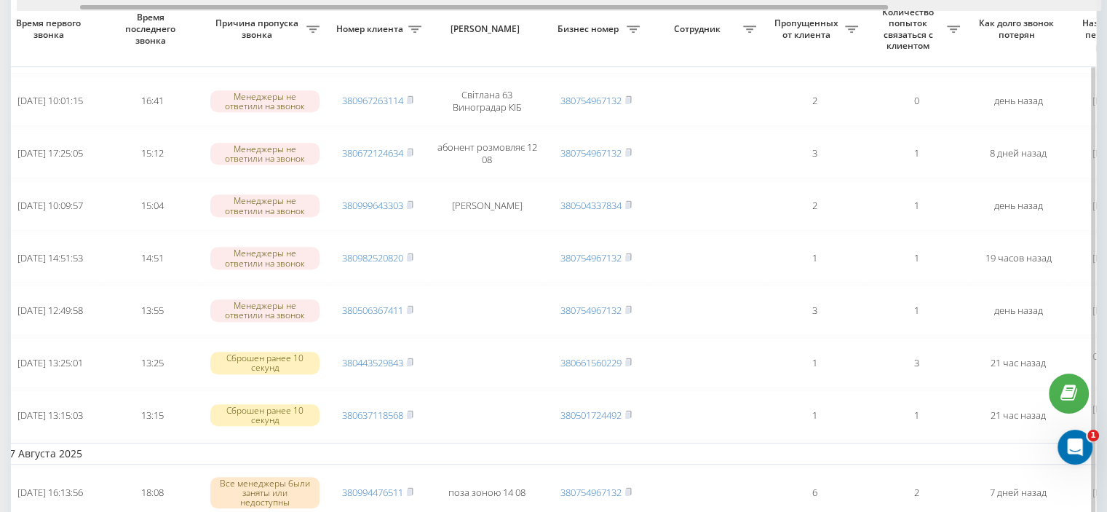
drag, startPoint x: 0, startPoint y: 0, endPoint x: 595, endPoint y: 5, distance: 594.7
click at [595, 5] on div at bounding box center [484, 7] width 808 height 4
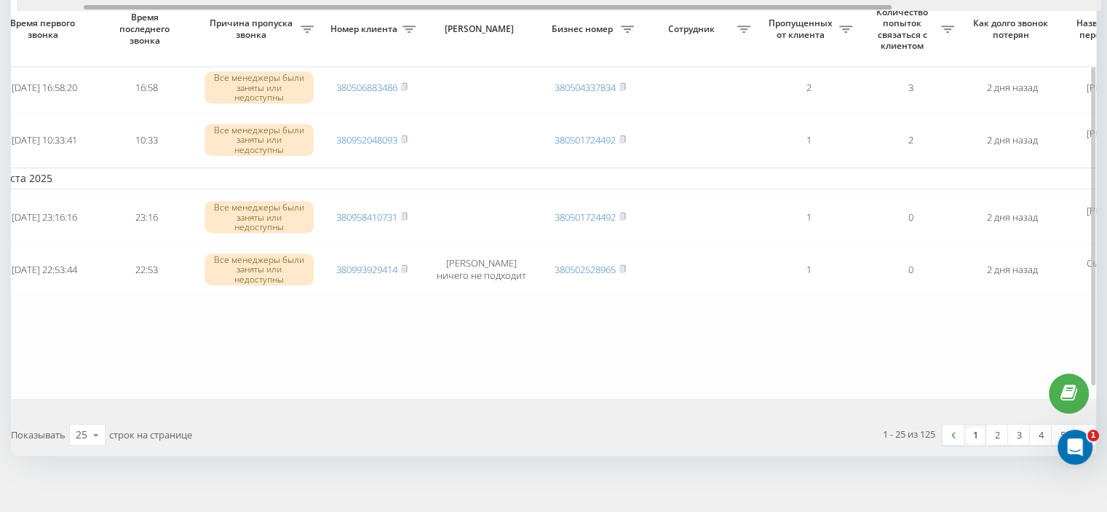
scroll to position [0, 59]
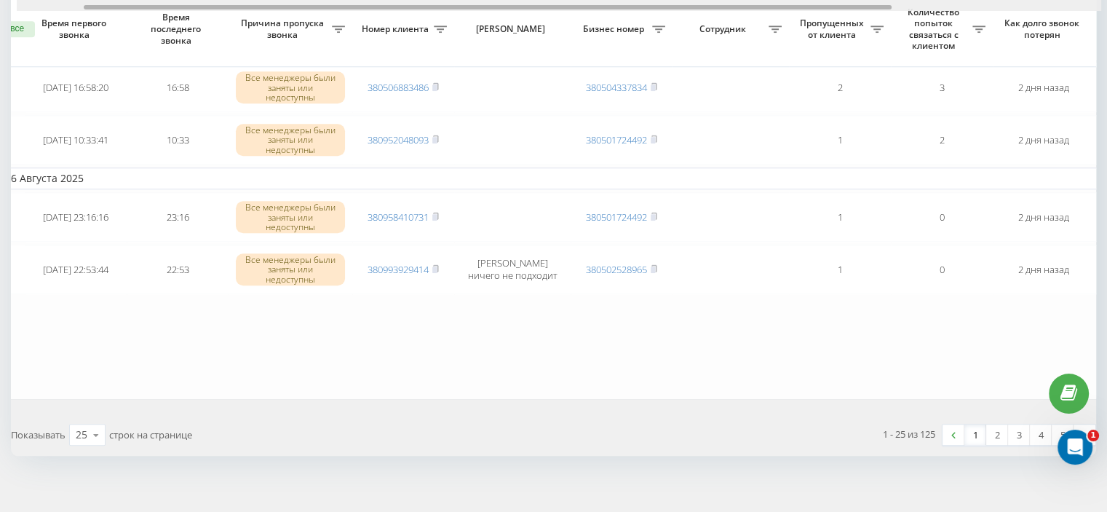
drag, startPoint x: 511, startPoint y: 8, endPoint x: 492, endPoint y: 25, distance: 25.3
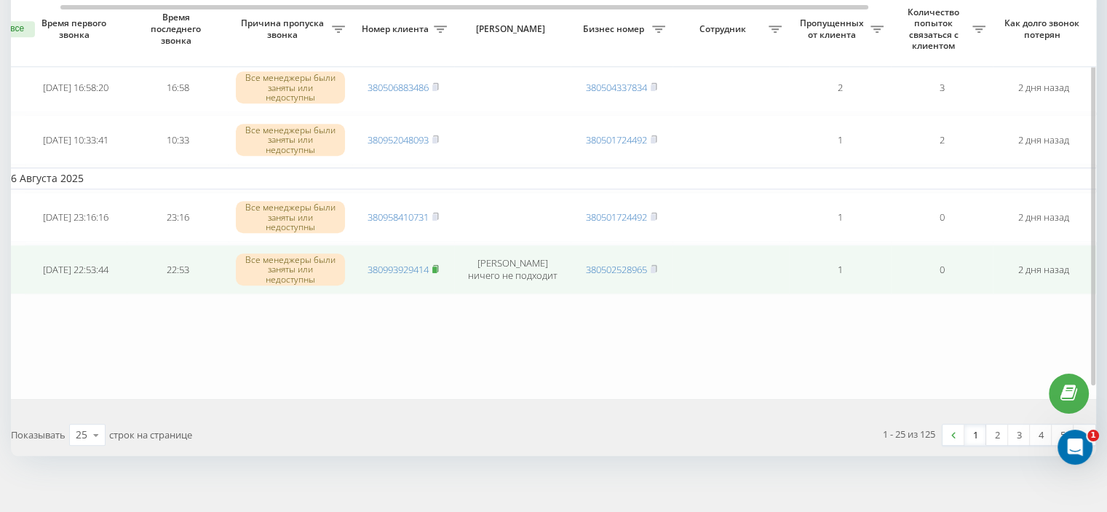
click at [437, 266] on rect at bounding box center [434, 269] width 4 height 7
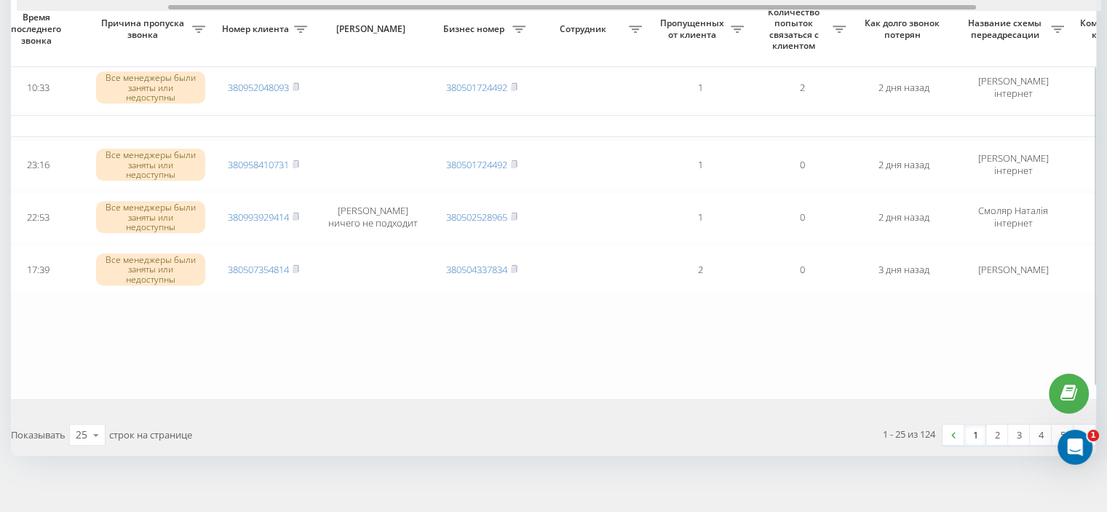
scroll to position [0, 203]
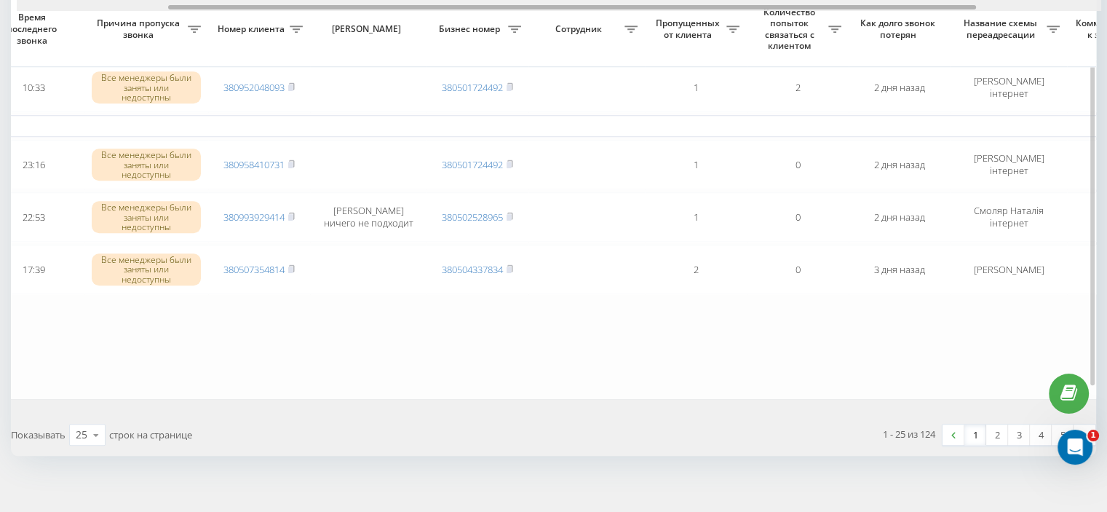
drag, startPoint x: 429, startPoint y: 7, endPoint x: 581, endPoint y: 5, distance: 151.4
click at [581, 5] on div at bounding box center [572, 7] width 808 height 4
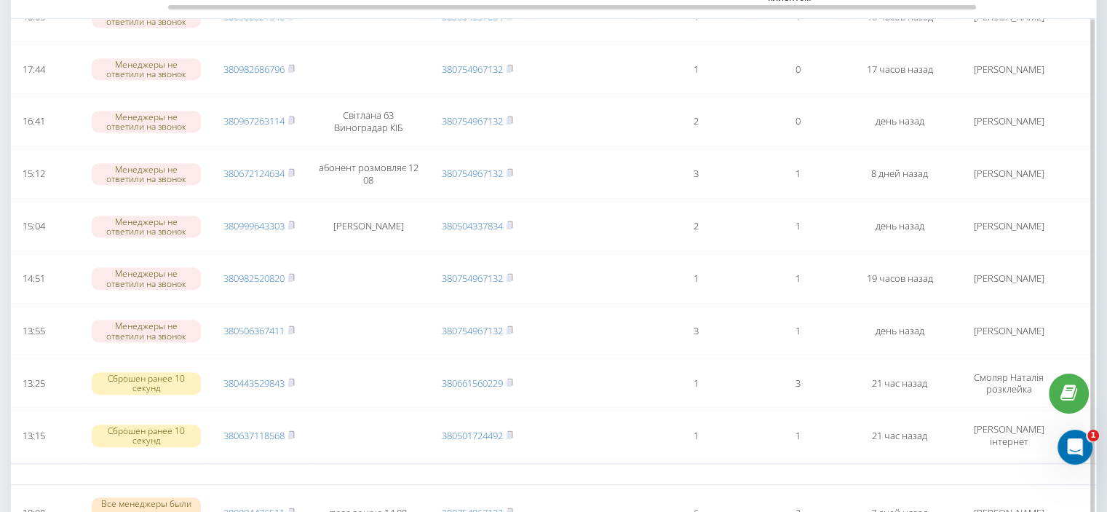
scroll to position [636, 0]
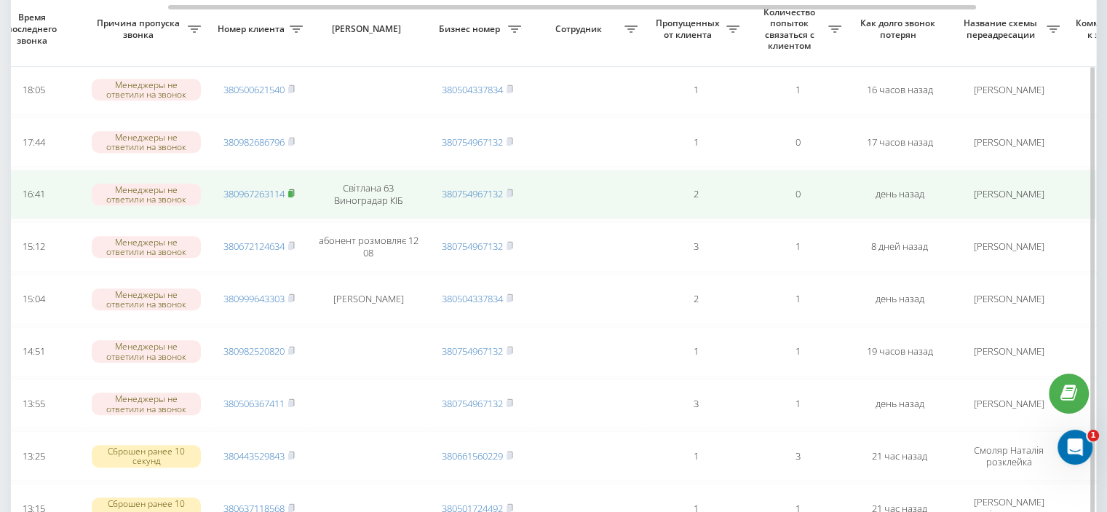
click at [293, 189] on icon at bounding box center [291, 192] width 5 height 7
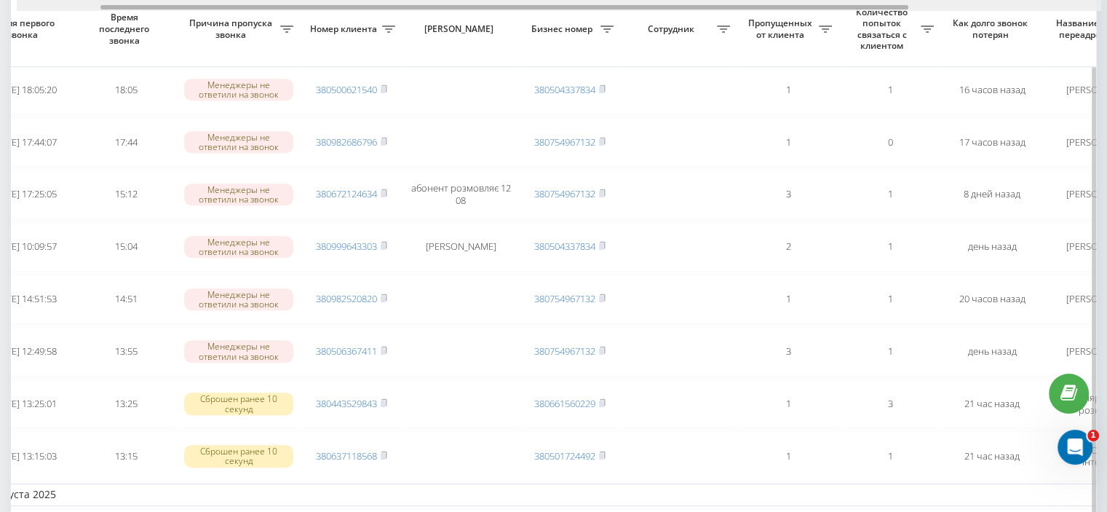
scroll to position [0, 112]
drag, startPoint x: 309, startPoint y: 5, endPoint x: 393, endPoint y: 9, distance: 83.8
click at [393, 9] on div at bounding box center [504, 7] width 808 height 4
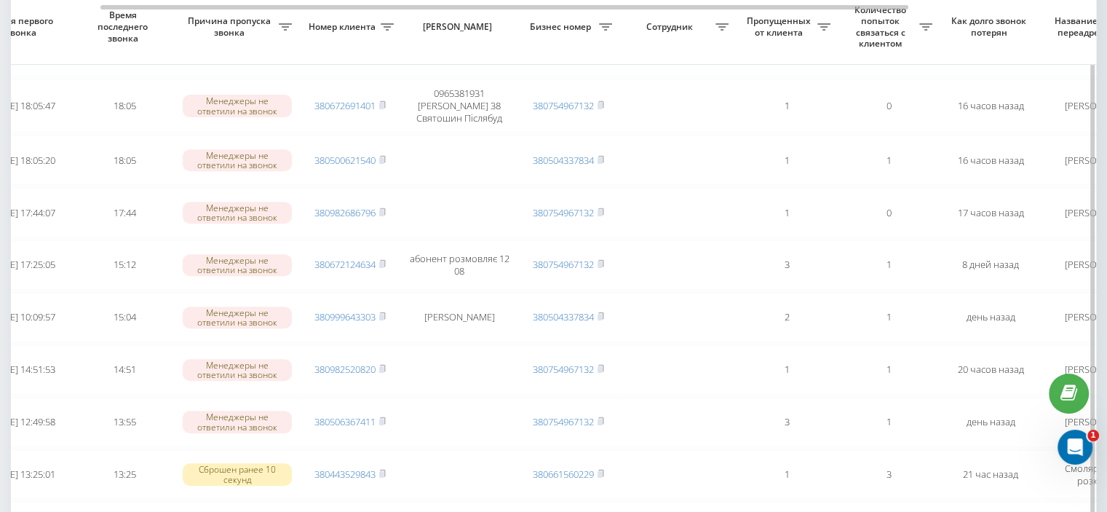
scroll to position [563, 0]
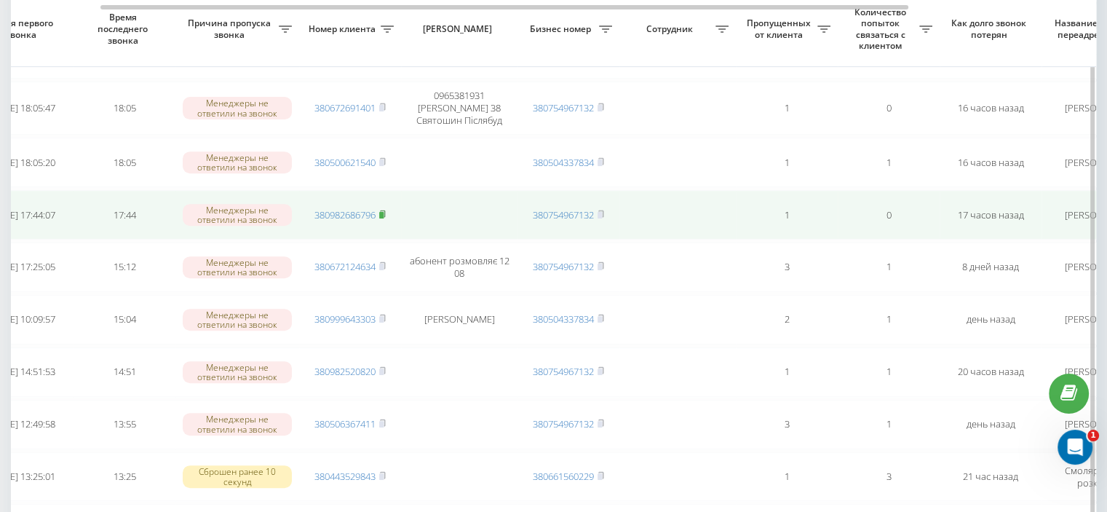
click at [384, 210] on icon at bounding box center [382, 214] width 7 height 9
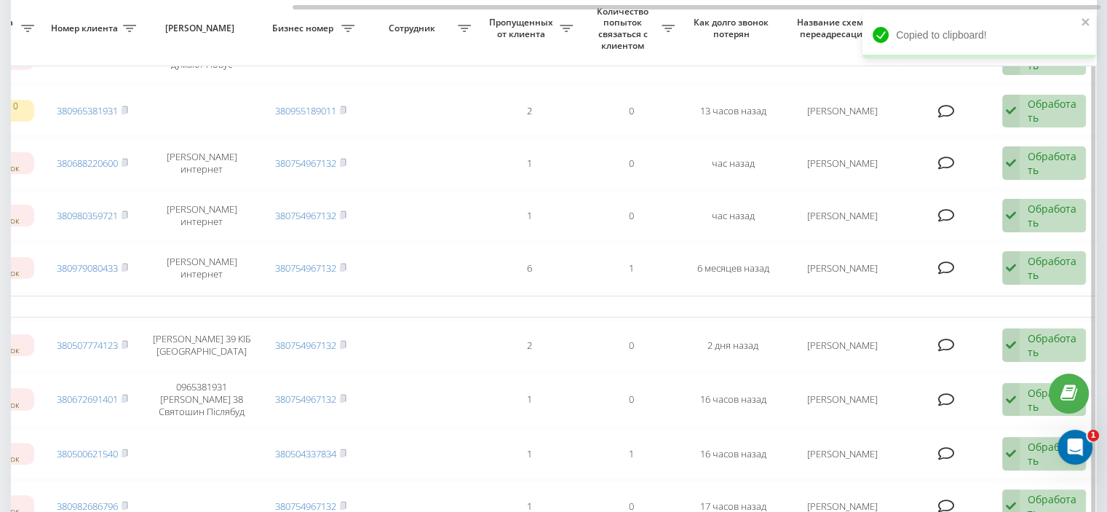
scroll to position [271, 0]
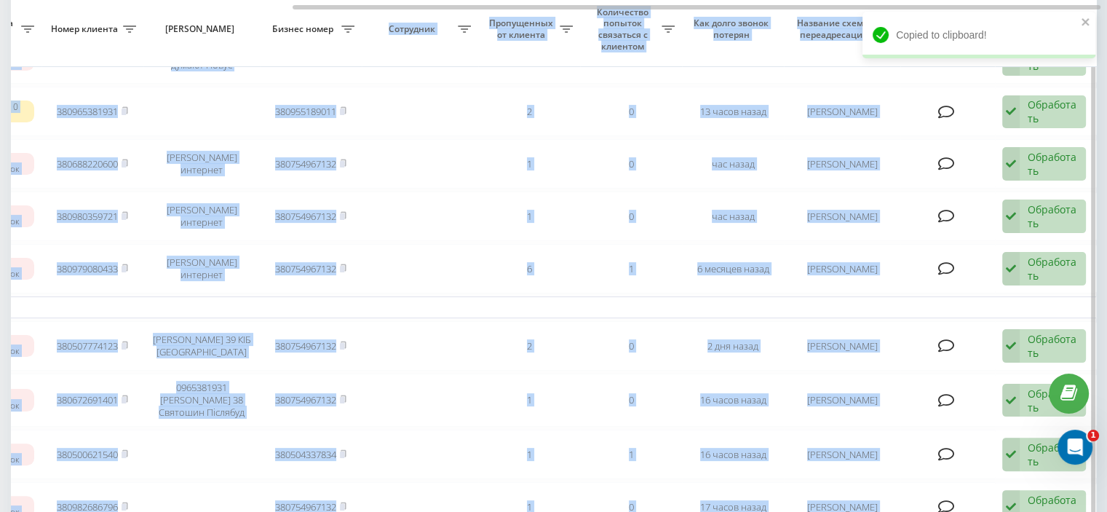
drag, startPoint x: 411, startPoint y: 4, endPoint x: 382, endPoint y: 17, distance: 31.0
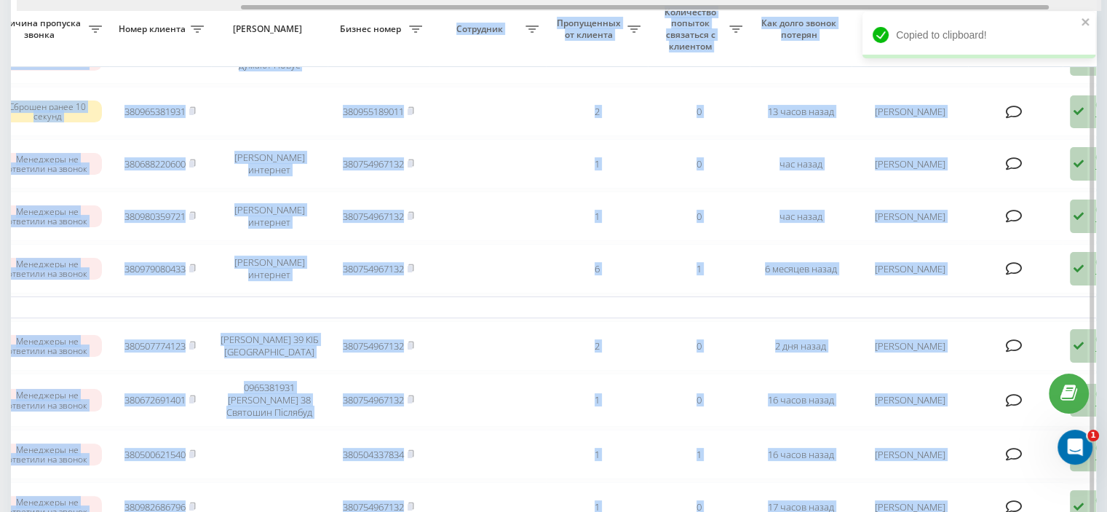
scroll to position [0, 301]
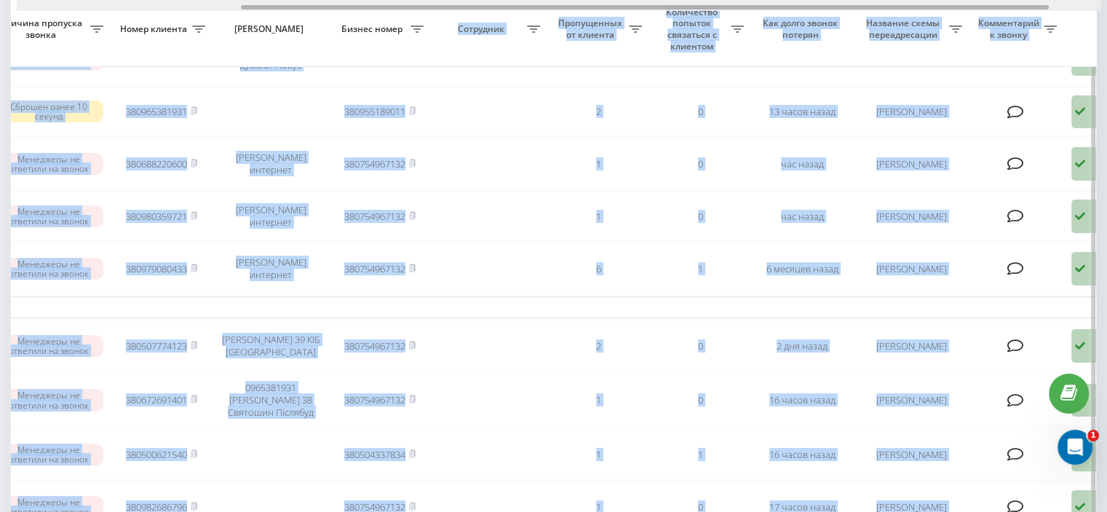
drag, startPoint x: 309, startPoint y: 5, endPoint x: 257, endPoint y: 8, distance: 51.8
click at [257, 8] on div at bounding box center [645, 7] width 808 height 4
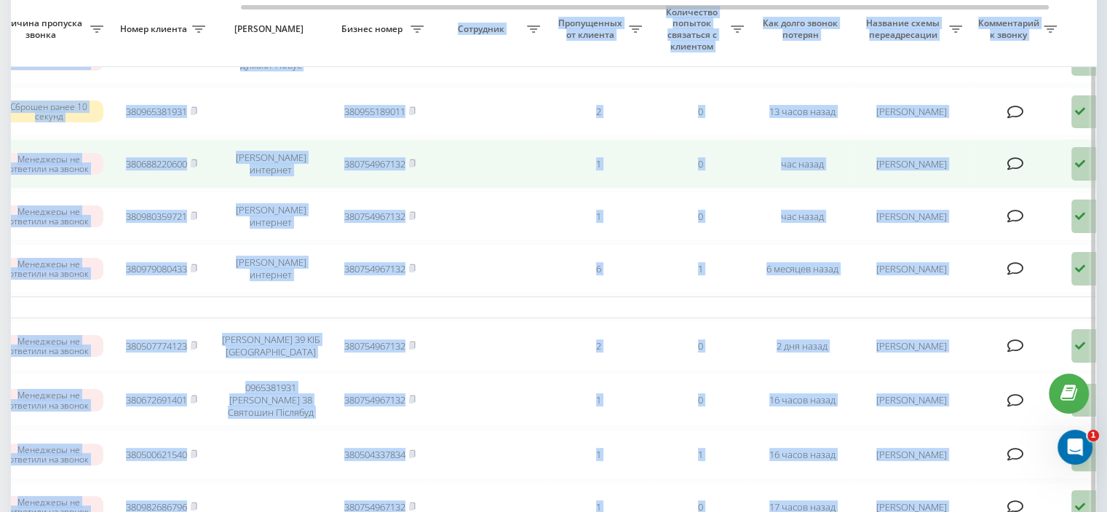
click at [512, 148] on td at bounding box center [489, 163] width 116 height 49
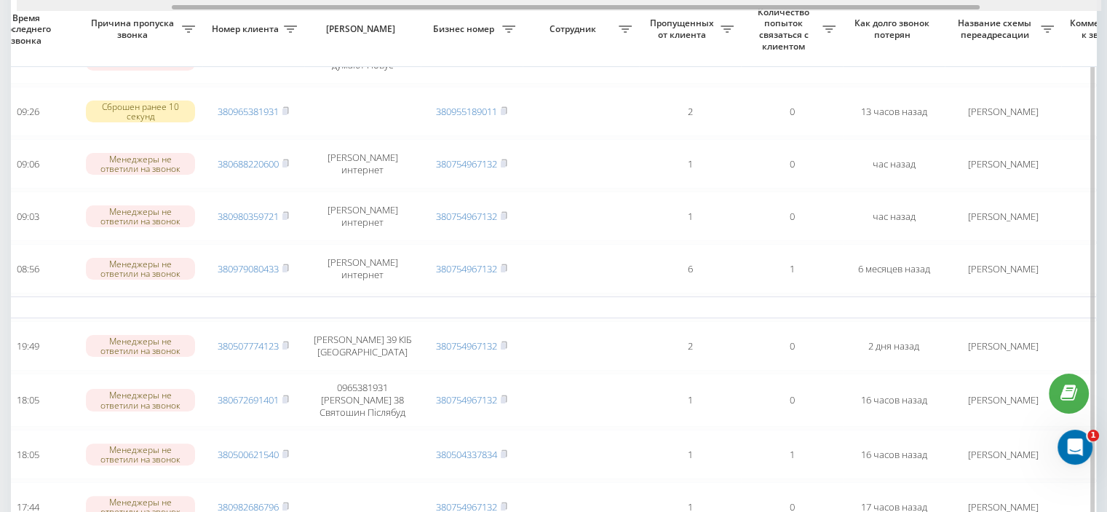
drag, startPoint x: 540, startPoint y: 6, endPoint x: 446, endPoint y: 55, distance: 105.8
click at [471, 7] on div at bounding box center [576, 7] width 808 height 4
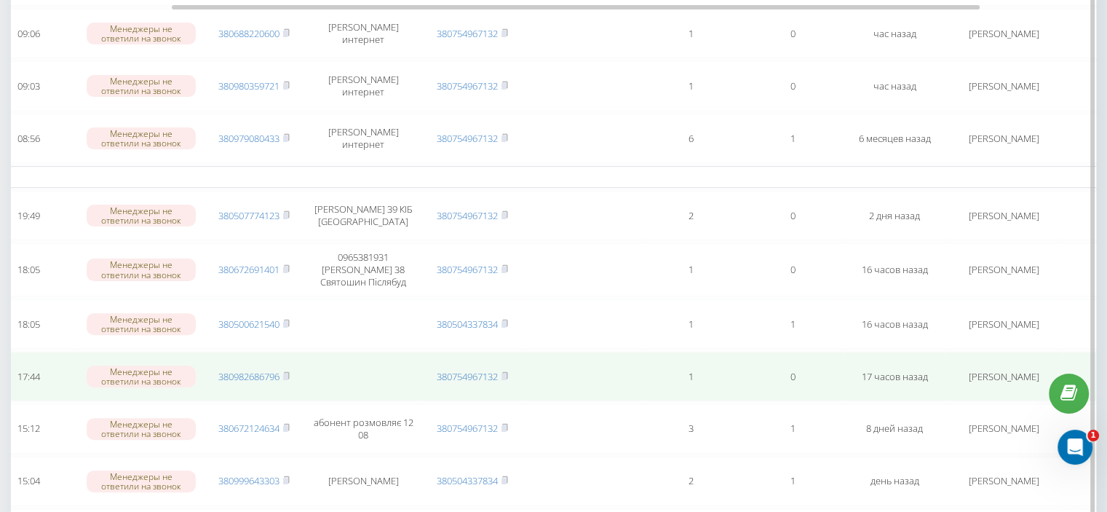
scroll to position [417, 0]
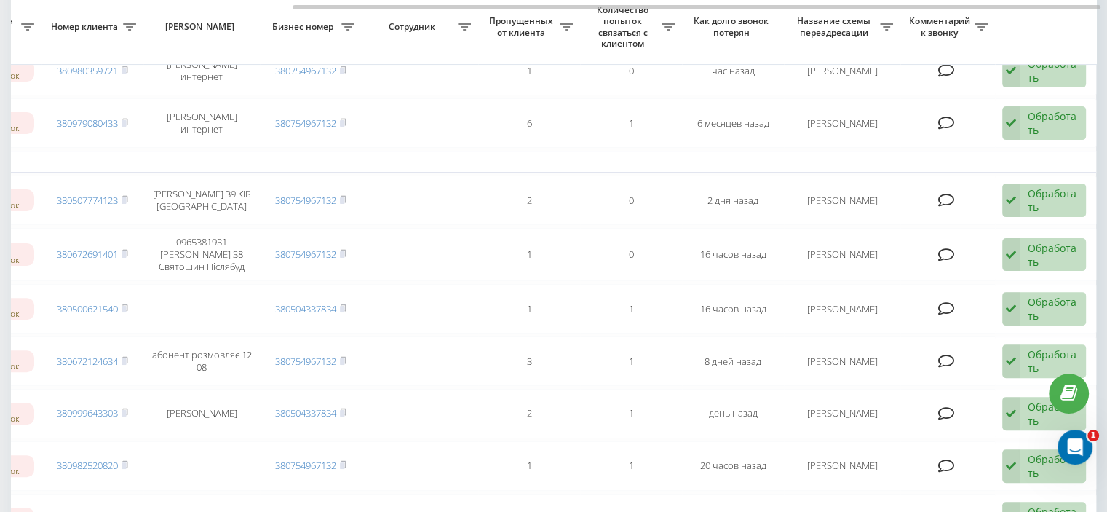
scroll to position [415, 0]
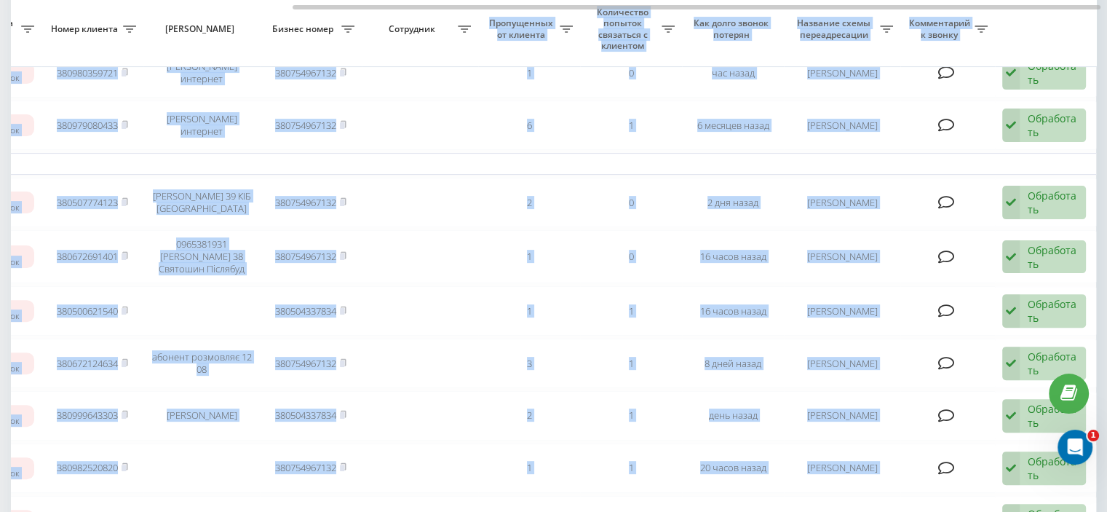
drag, startPoint x: 392, startPoint y: 4, endPoint x: 437, endPoint y: 11, distance: 45.7
click at [437, 11] on div "Выбрать все Время первого звонка Время последнего звонка Причина пропуска звонк…" at bounding box center [553, 482] width 1085 height 1593
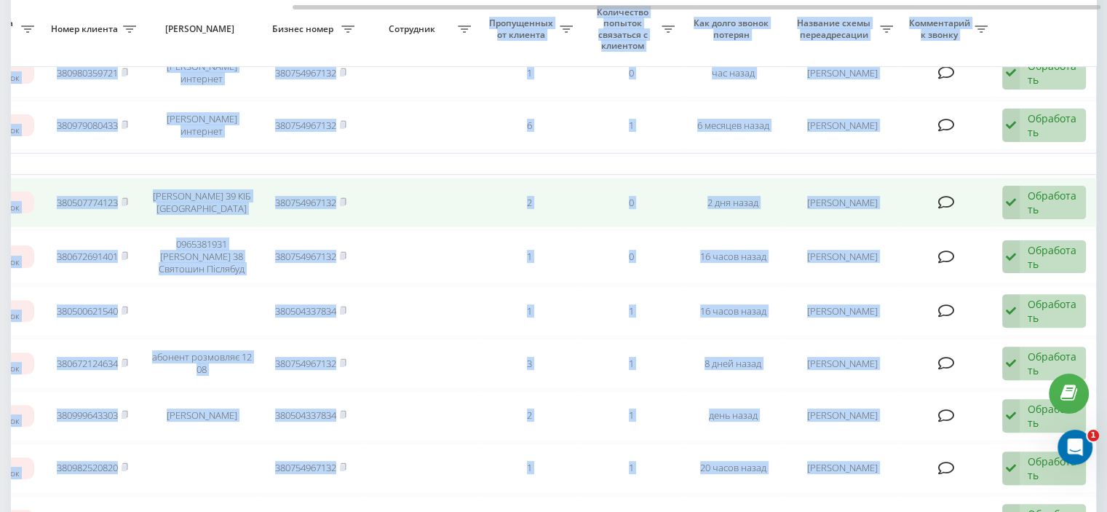
click at [520, 220] on td "2" at bounding box center [529, 202] width 102 height 49
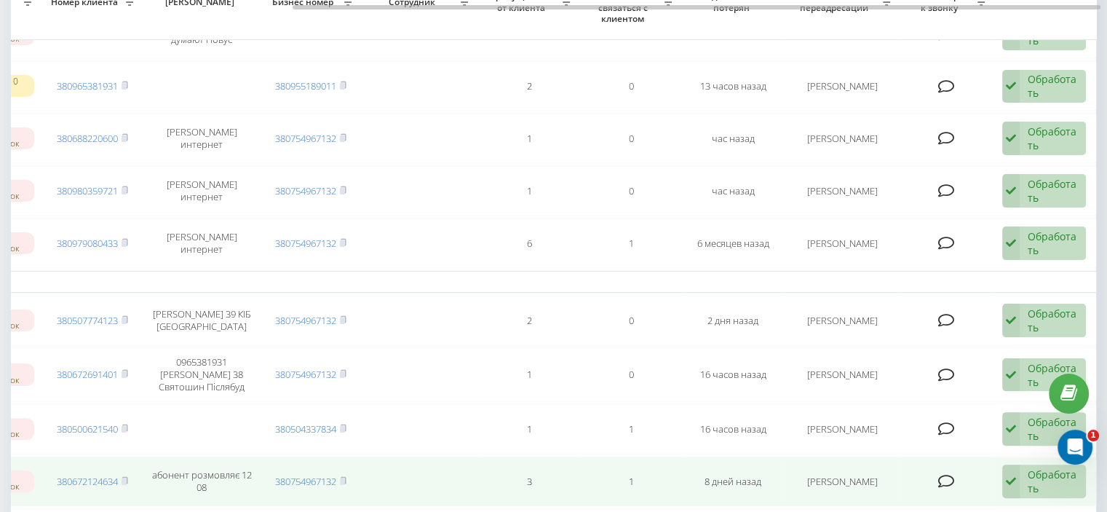
scroll to position [269, 0]
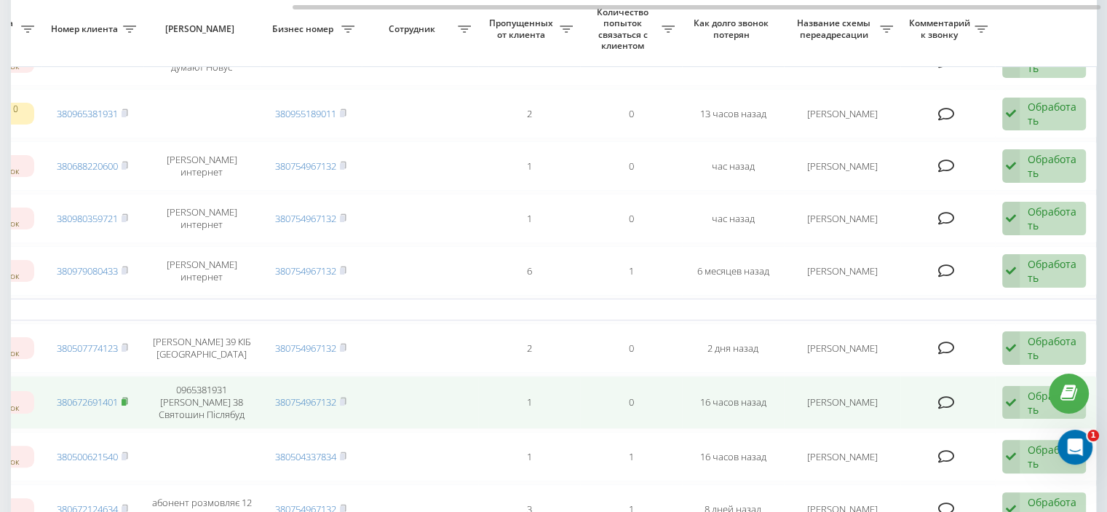
click at [128, 397] on icon at bounding box center [125, 401] width 7 height 9
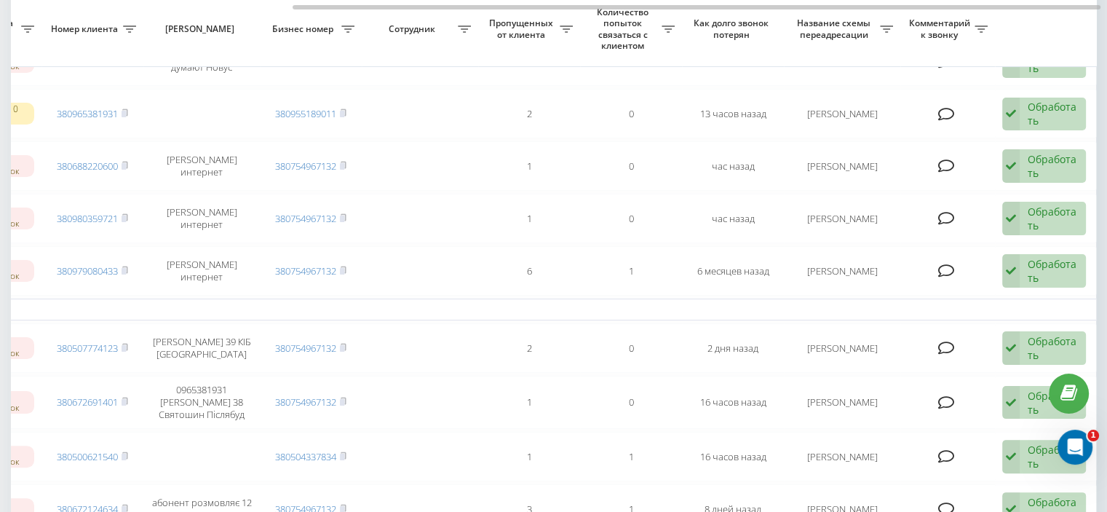
scroll to position [269, 0]
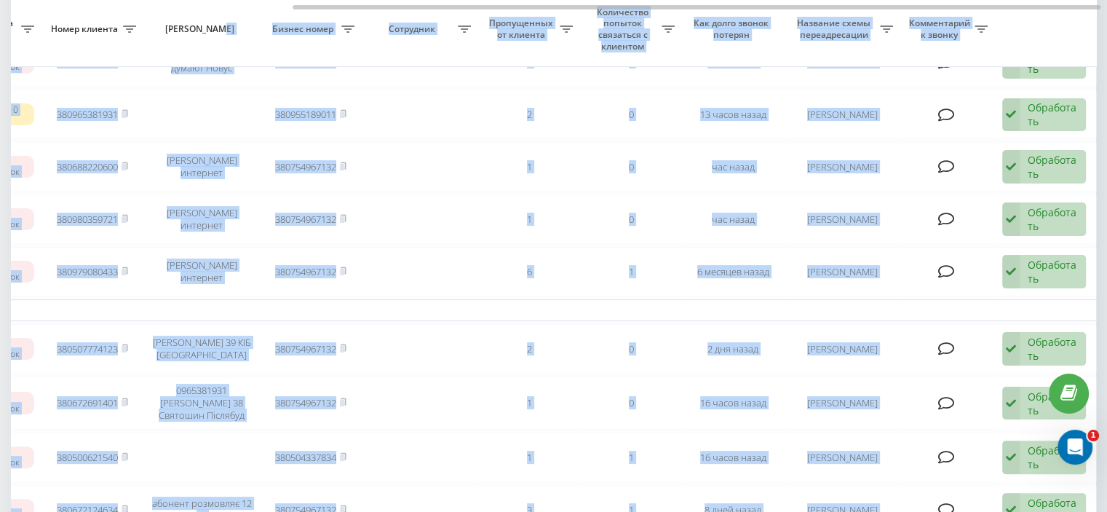
drag, startPoint x: 326, startPoint y: 9, endPoint x: 237, endPoint y: 15, distance: 89.7
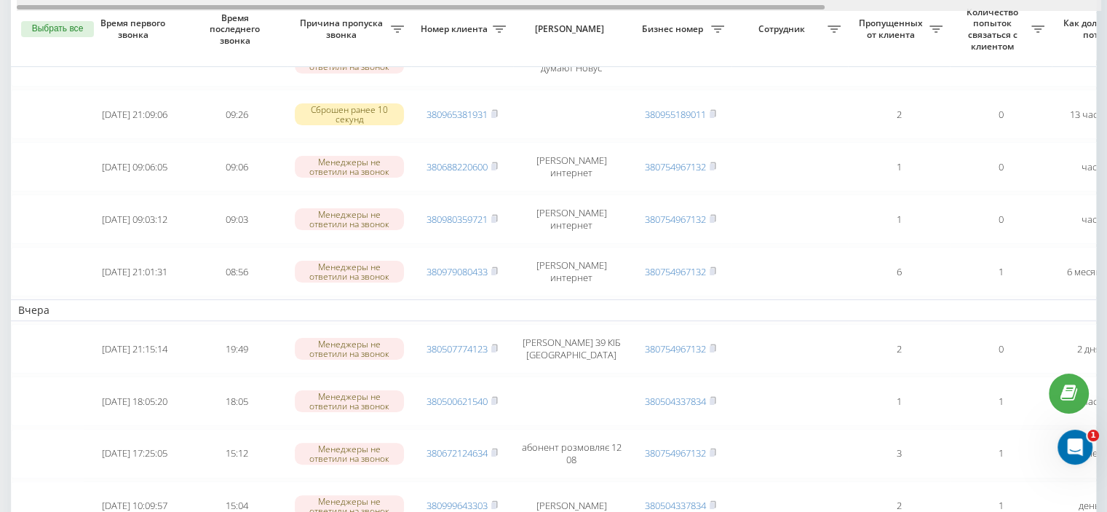
scroll to position [0, 370]
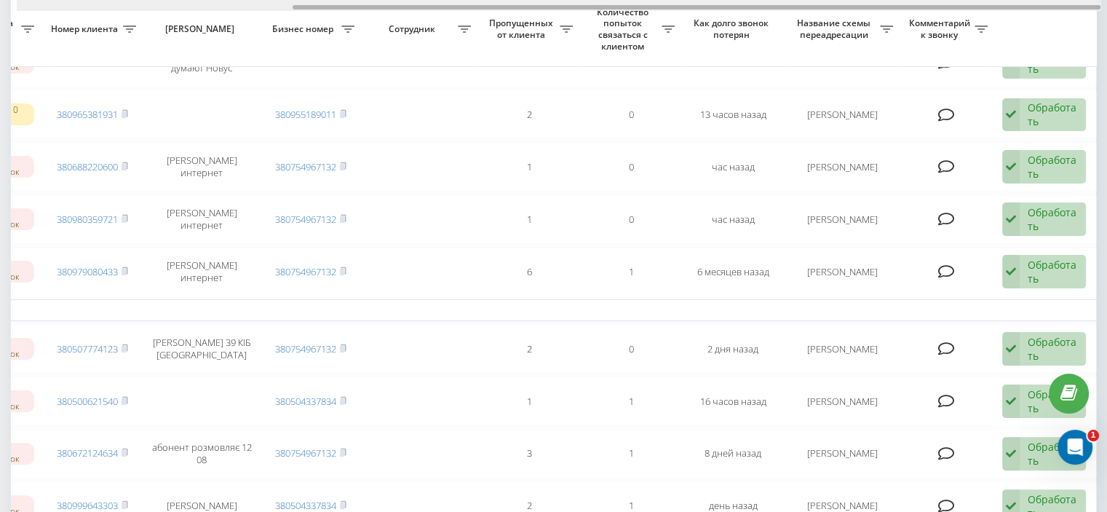
drag, startPoint x: 515, startPoint y: 4, endPoint x: 534, endPoint y: 5, distance: 18.2
click at [534, 5] on div at bounding box center [559, 5] width 1085 height 11
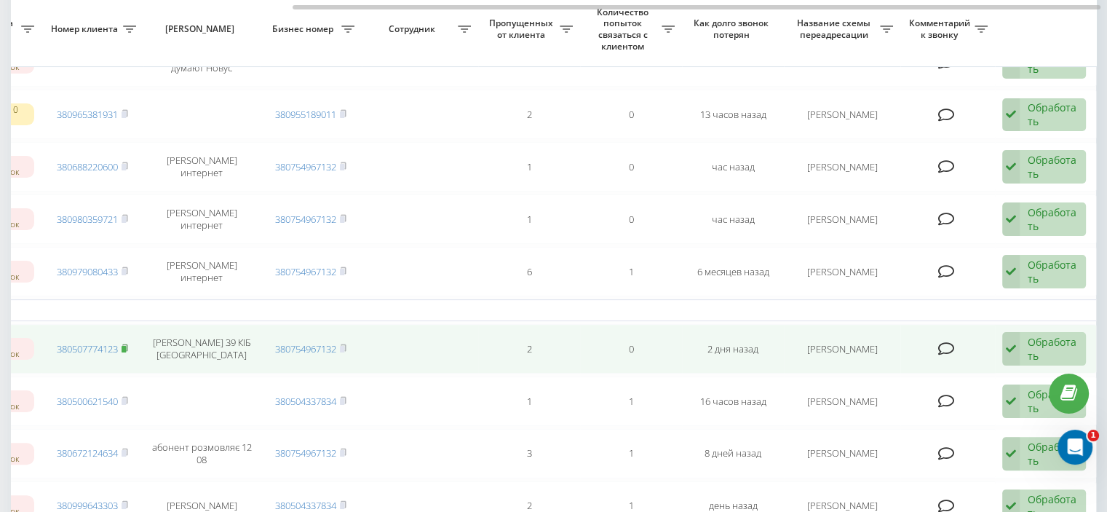
click at [127, 344] on icon at bounding box center [124, 347] width 5 height 7
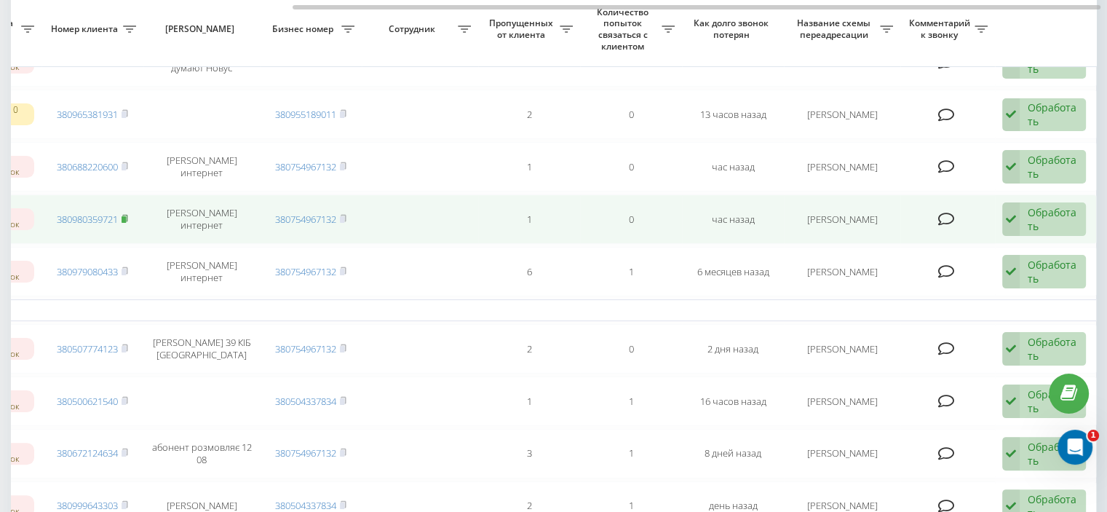
click at [127, 215] on icon at bounding box center [124, 218] width 5 height 7
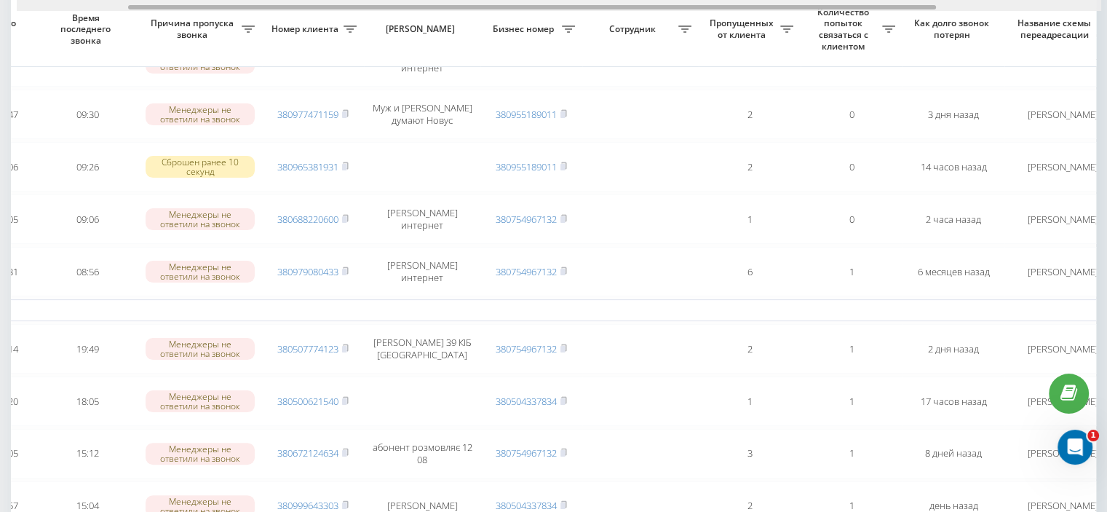
scroll to position [0, 153]
drag, startPoint x: 504, startPoint y: 7, endPoint x: 619, endPoint y: 17, distance: 114.7
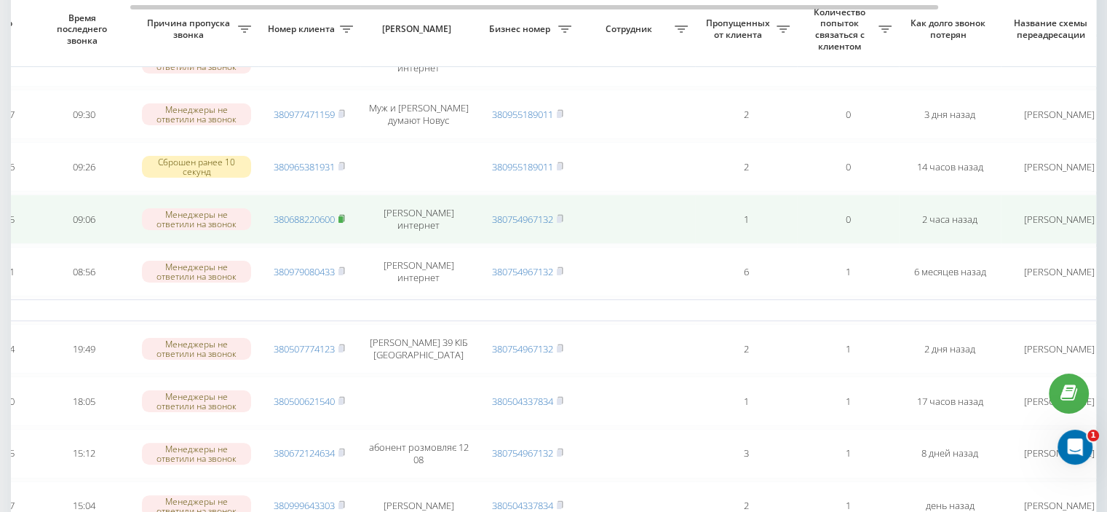
click at [341, 214] on icon at bounding box center [341, 218] width 7 height 9
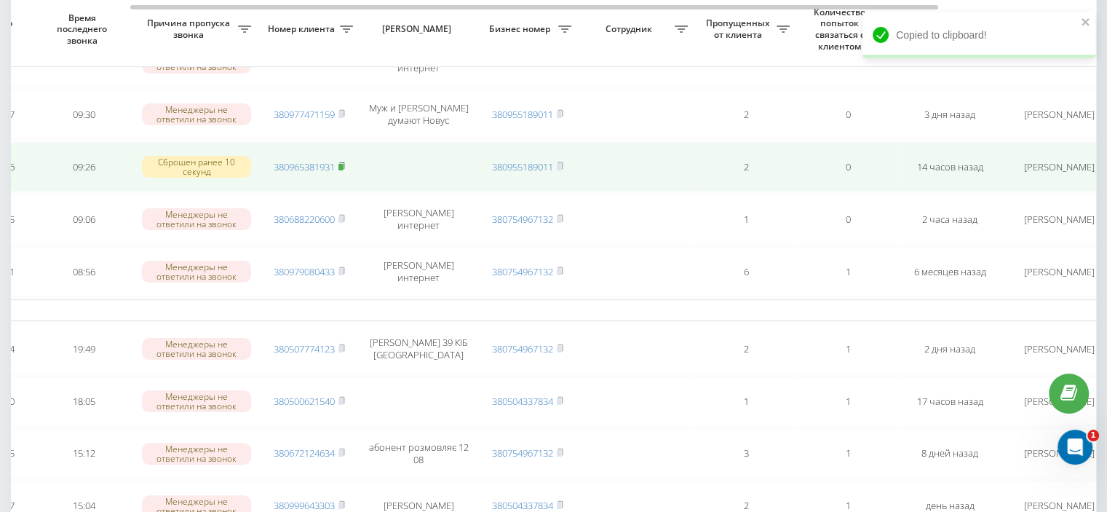
click at [339, 162] on icon at bounding box center [341, 166] width 7 height 9
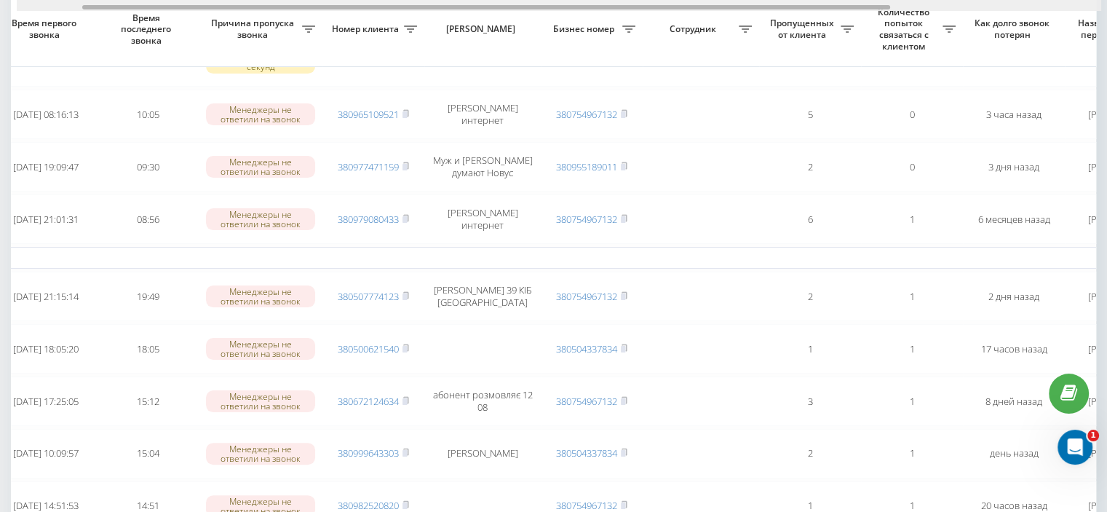
scroll to position [0, 90]
drag, startPoint x: 367, startPoint y: 8, endPoint x: 434, endPoint y: 8, distance: 67.0
click at [434, 8] on div at bounding box center [487, 7] width 808 height 4
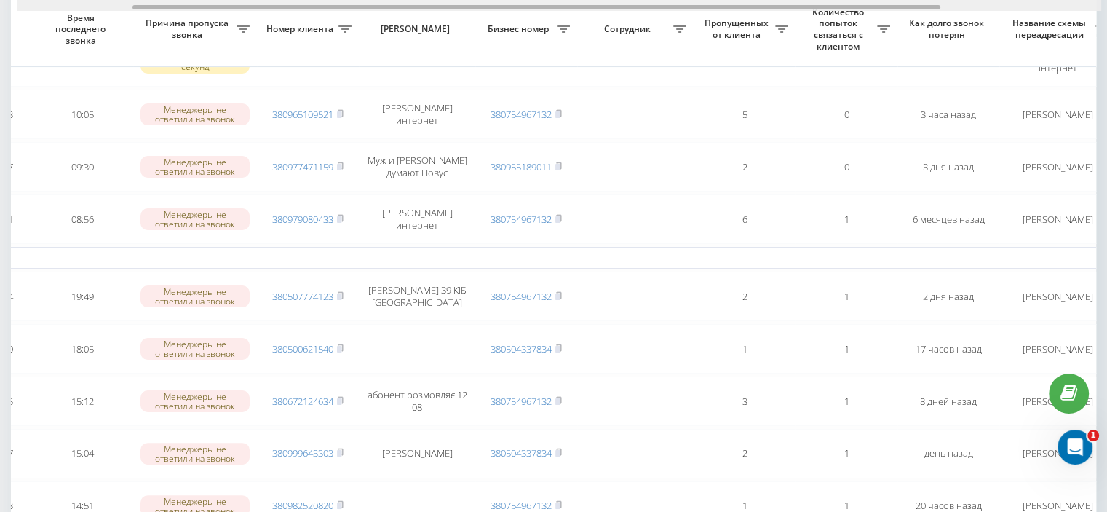
scroll to position [0, 156]
drag, startPoint x: 456, startPoint y: 9, endPoint x: 505, endPoint y: 14, distance: 49.8
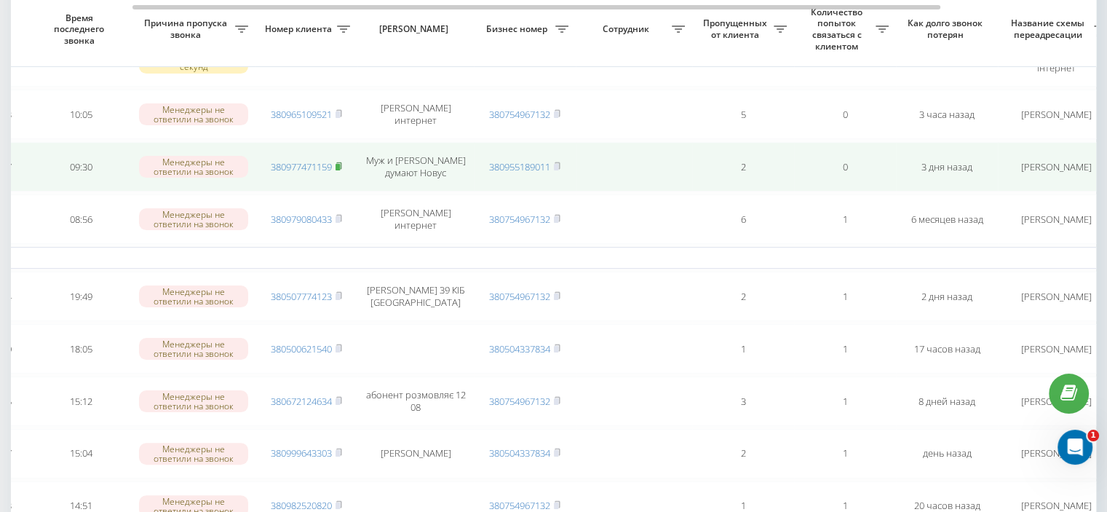
click at [340, 164] on rect at bounding box center [338, 167] width 4 height 7
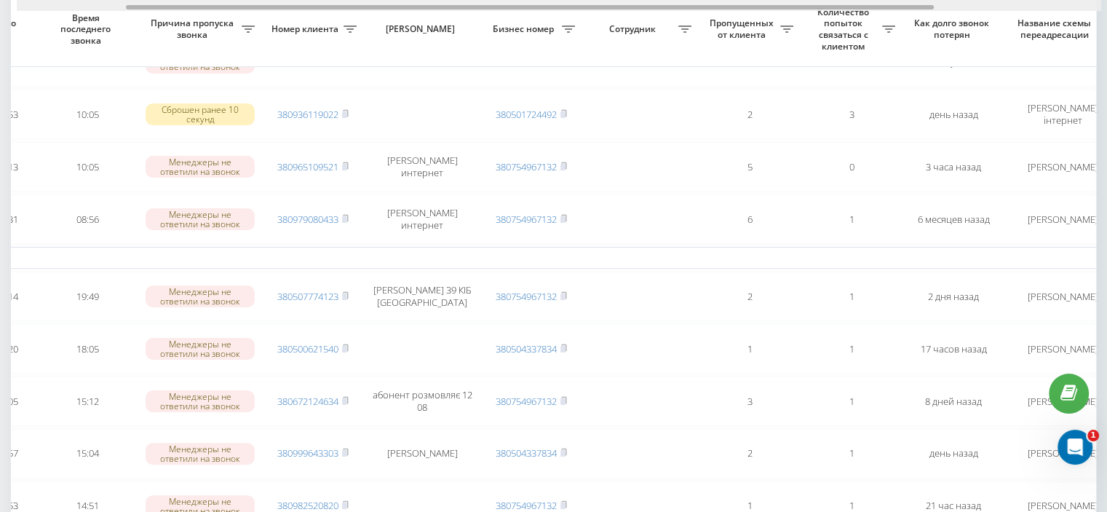
scroll to position [0, 151]
drag, startPoint x: 451, startPoint y: 9, endPoint x: 556, endPoint y: 27, distance: 107.0
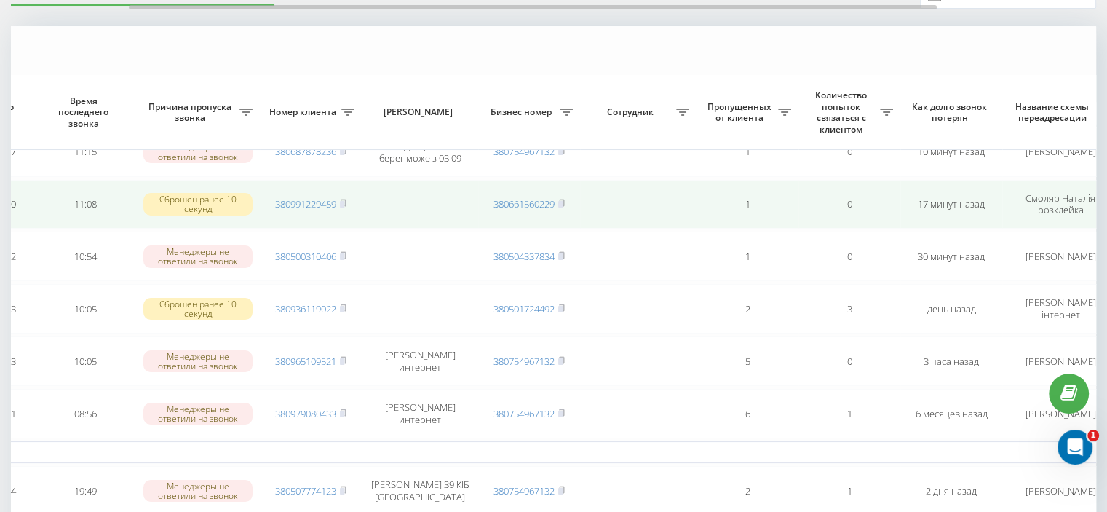
scroll to position [218, 0]
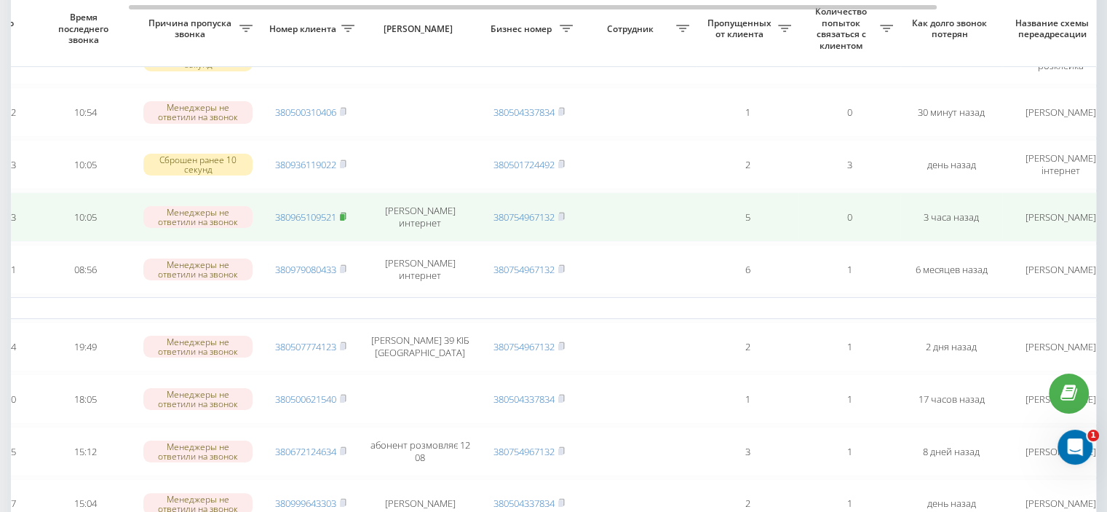
click at [346, 212] on icon at bounding box center [343, 216] width 7 height 9
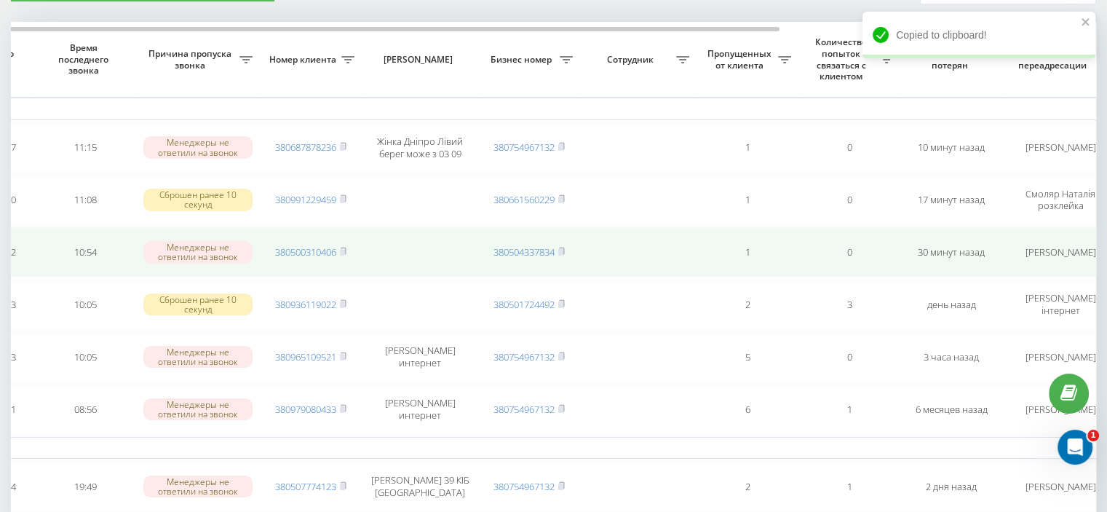
scroll to position [73, 0]
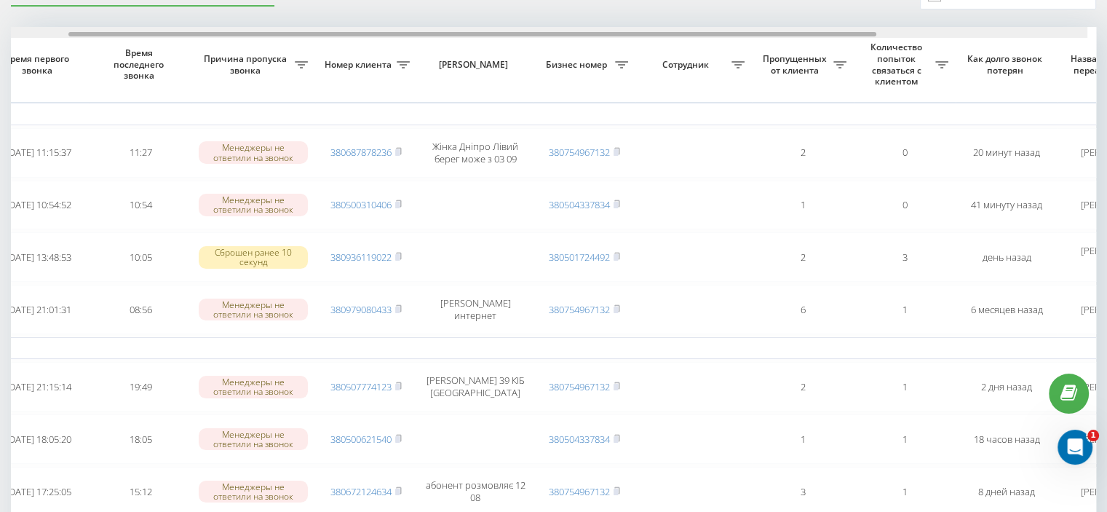
scroll to position [0, 99]
drag, startPoint x: 420, startPoint y: 32, endPoint x: 494, endPoint y: 39, distance: 74.6
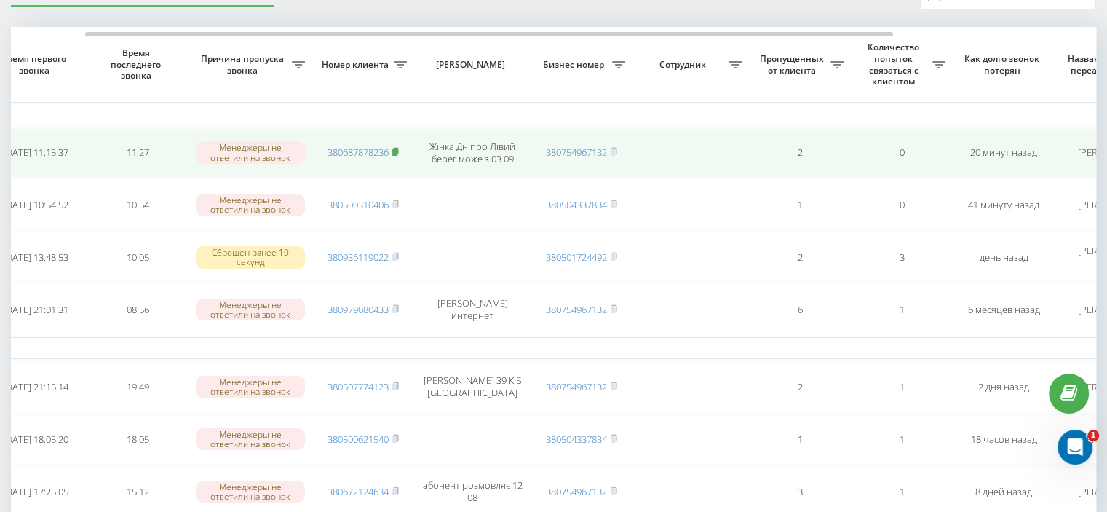
click at [398, 148] on icon at bounding box center [395, 151] width 7 height 9
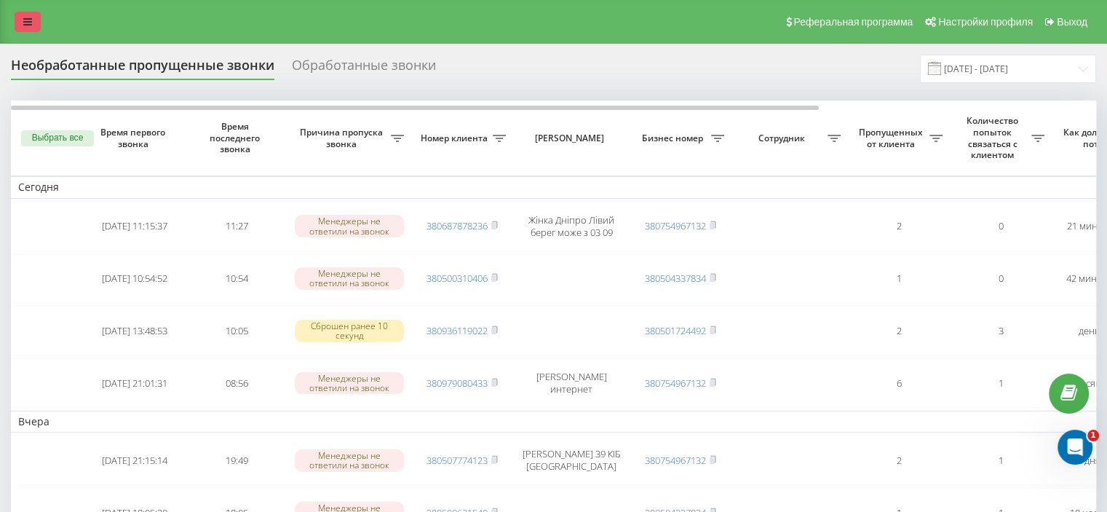
click at [36, 16] on link at bounding box center [28, 22] width 26 height 20
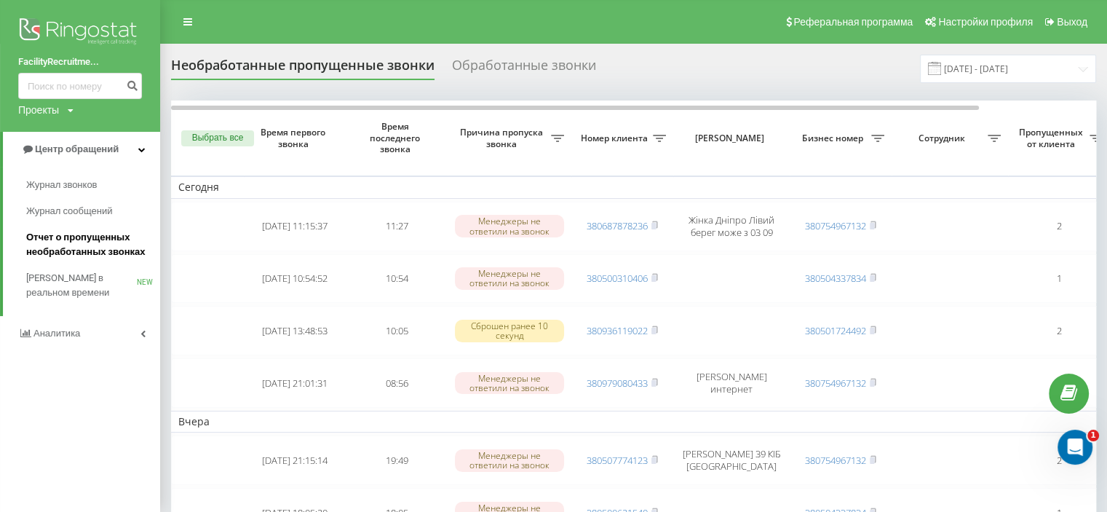
click at [74, 236] on span "Отчет о пропущенных необработанных звонках" at bounding box center [89, 244] width 127 height 29
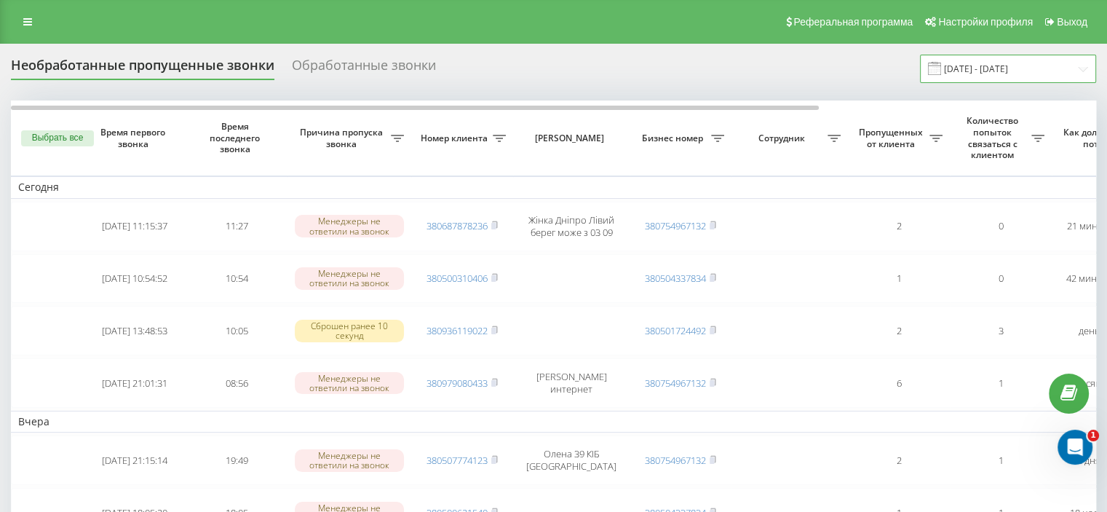
click at [979, 68] on input "[DATE] - [DATE]" at bounding box center [1008, 69] width 176 height 28
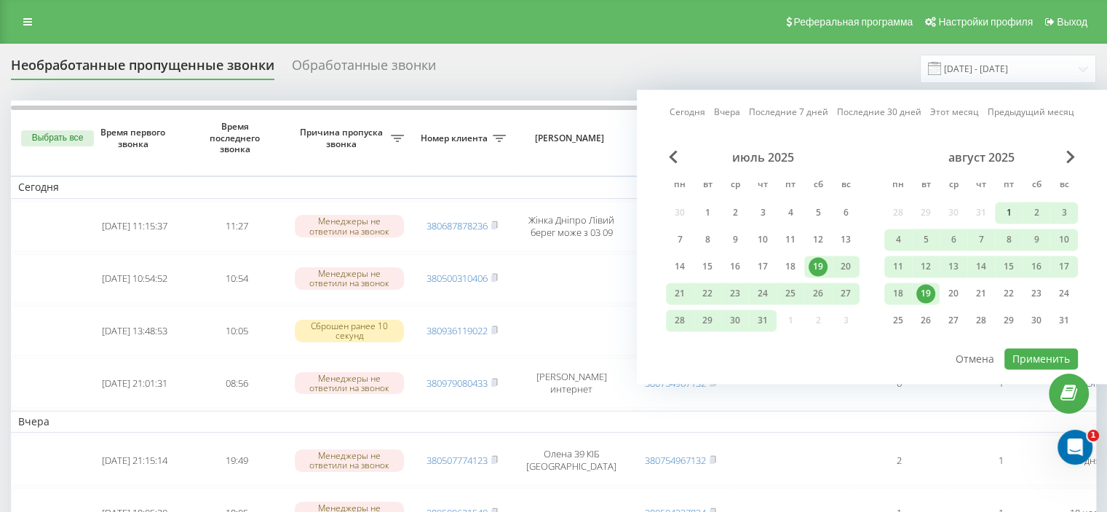
click at [1007, 204] on div "1" at bounding box center [1008, 212] width 19 height 19
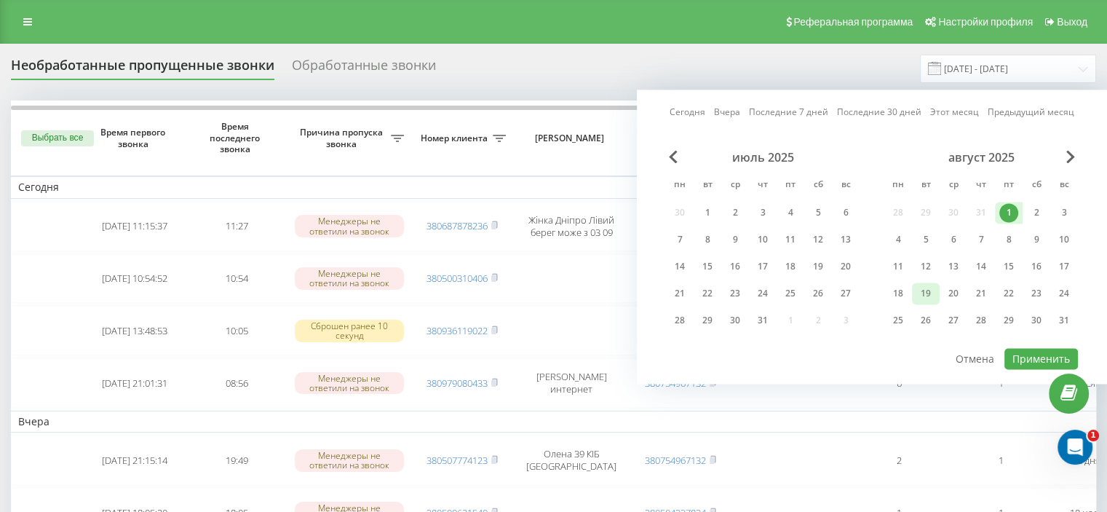
click at [926, 290] on div "19" at bounding box center [925, 293] width 19 height 19
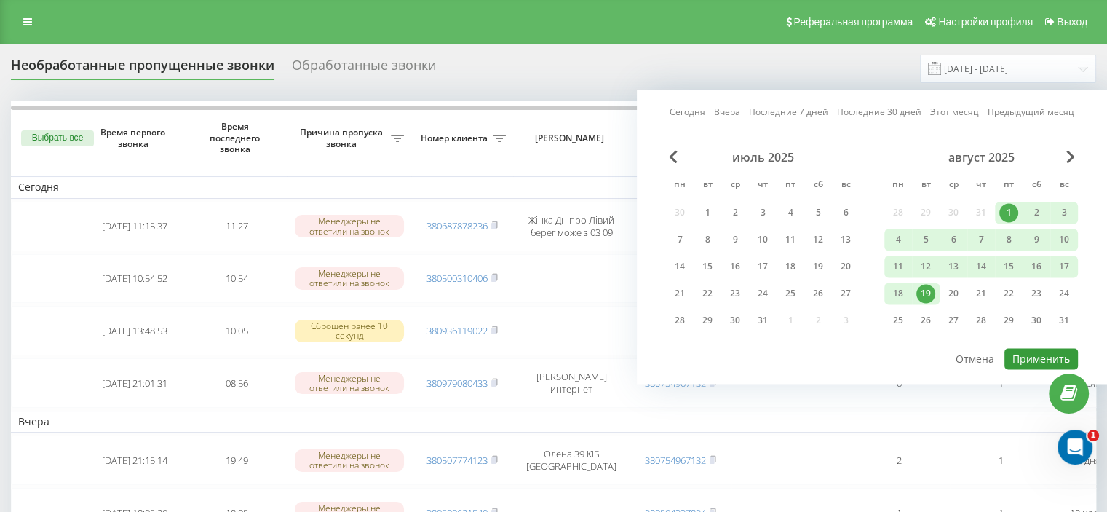
click at [1043, 349] on button "Применить" at bounding box center [1041, 358] width 74 height 21
type input "01.08.2025 - 19.08.2025"
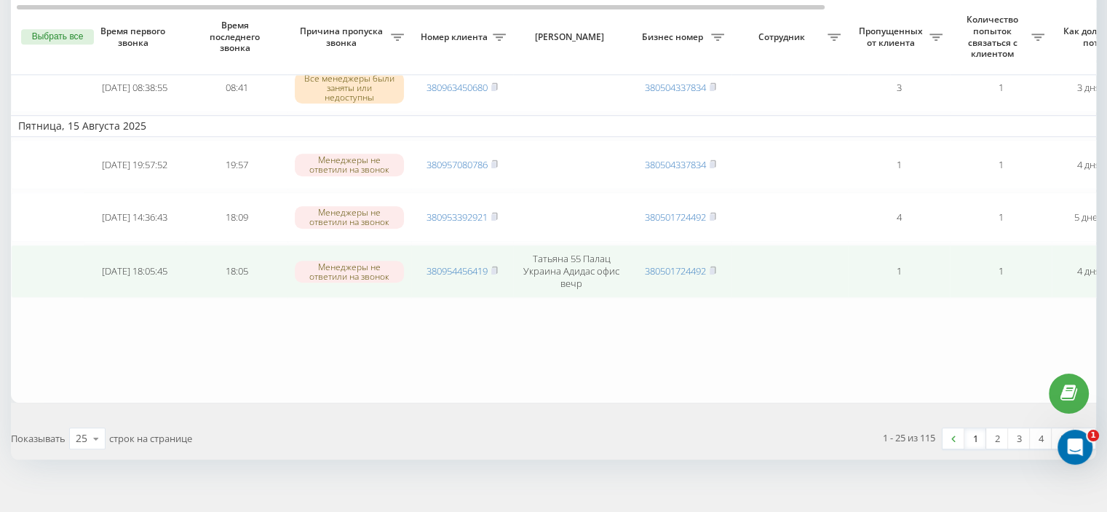
scroll to position [1324, 0]
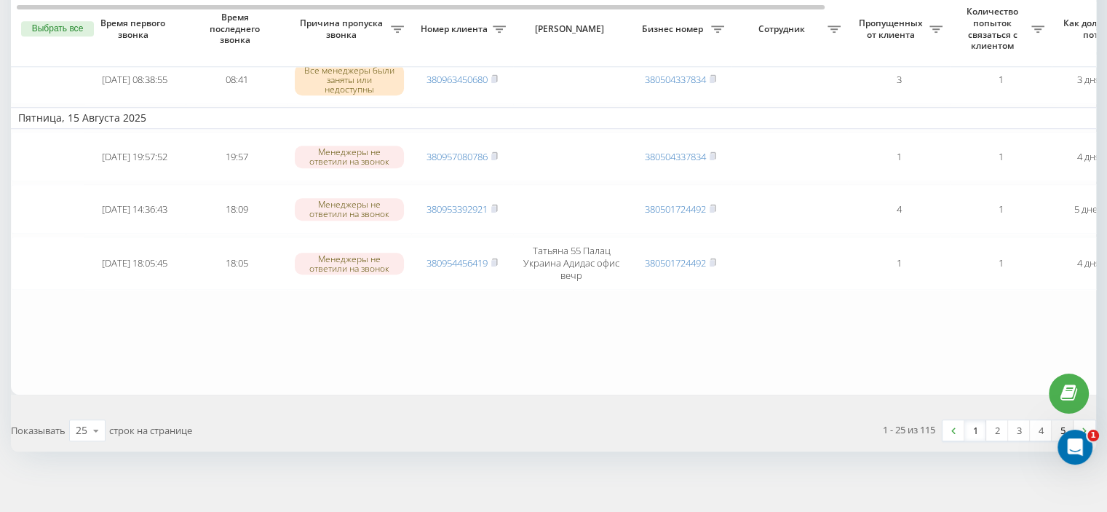
click at [1063, 420] on link "5" at bounding box center [1063, 430] width 22 height 20
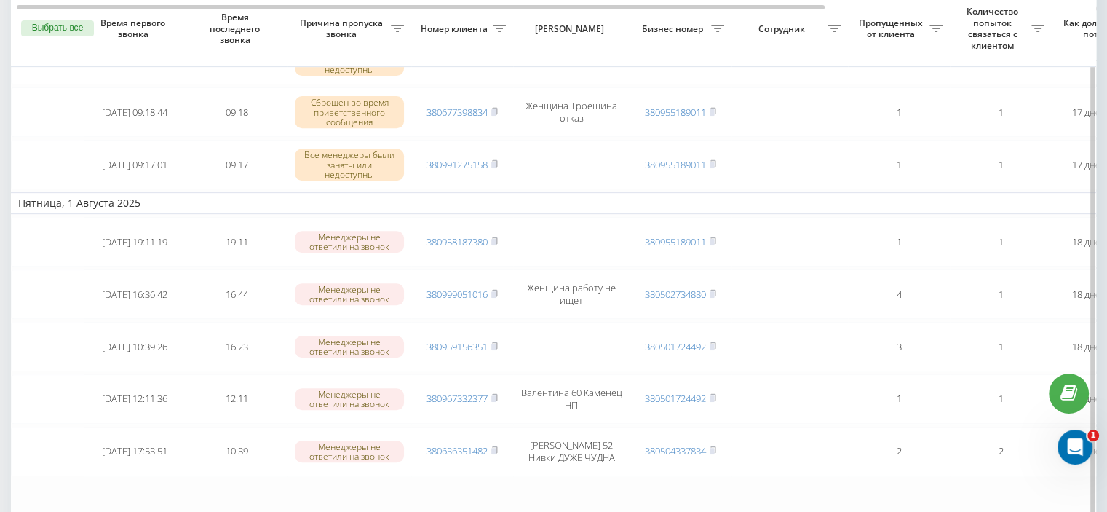
scroll to position [771, 0]
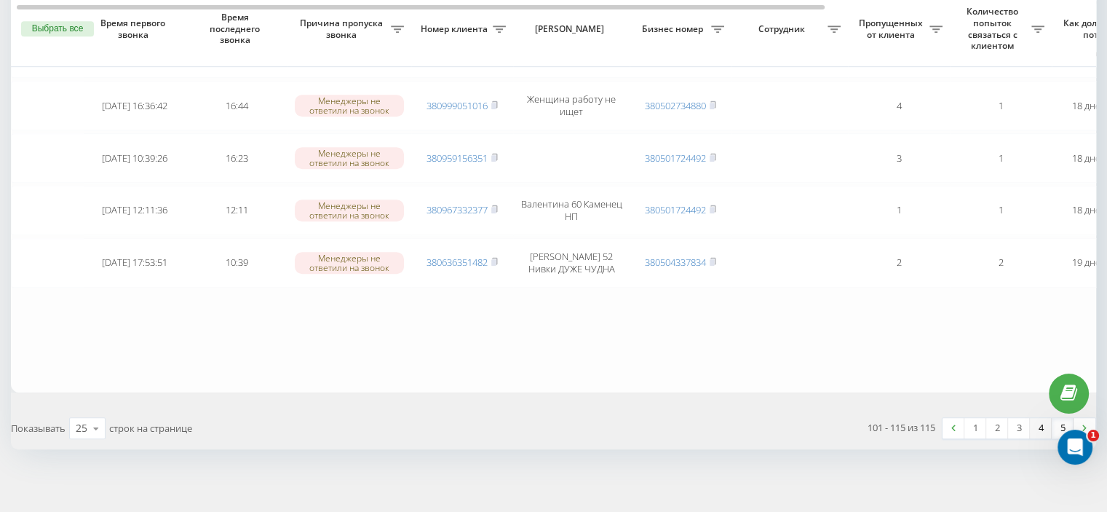
click at [1041, 420] on link "4" at bounding box center [1041, 428] width 22 height 20
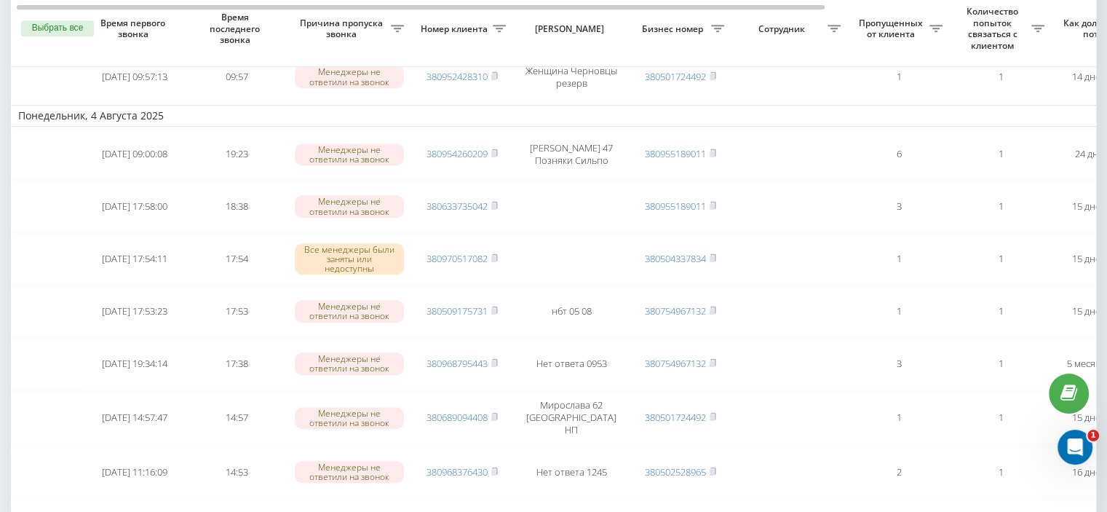
scroll to position [1266, 0]
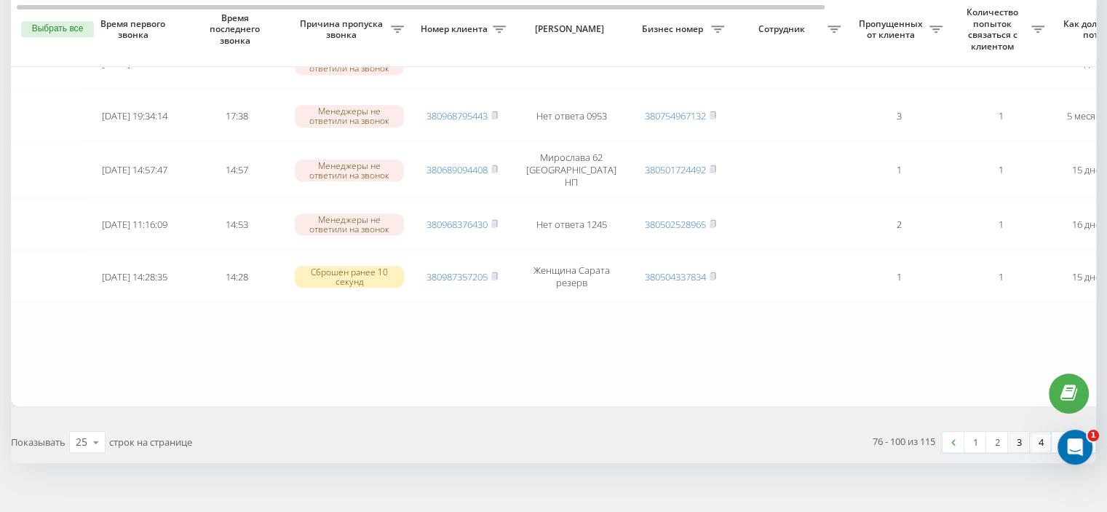
click at [1016, 432] on link "3" at bounding box center [1019, 442] width 22 height 20
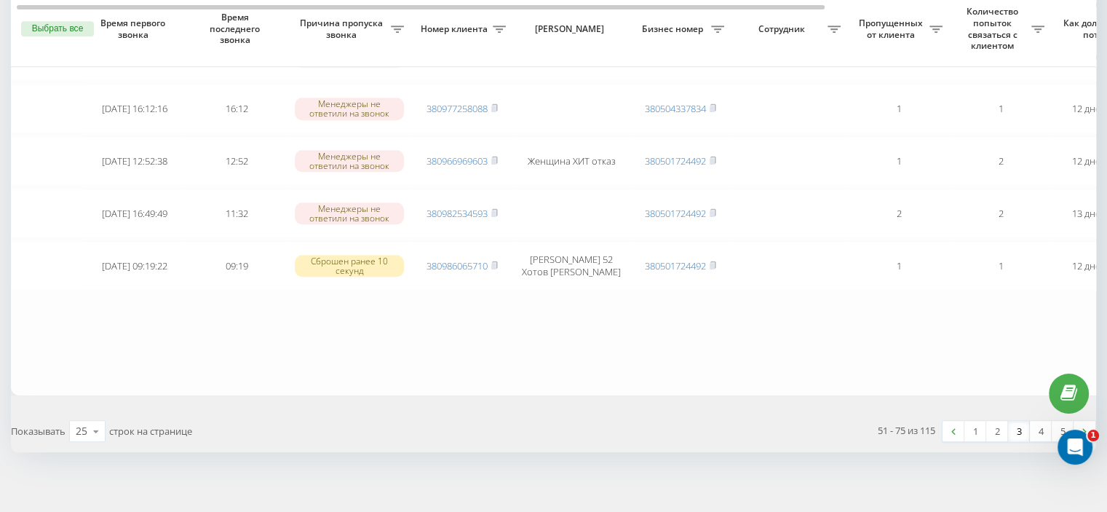
scroll to position [1296, 0]
click at [996, 420] on link "2" at bounding box center [997, 430] width 22 height 20
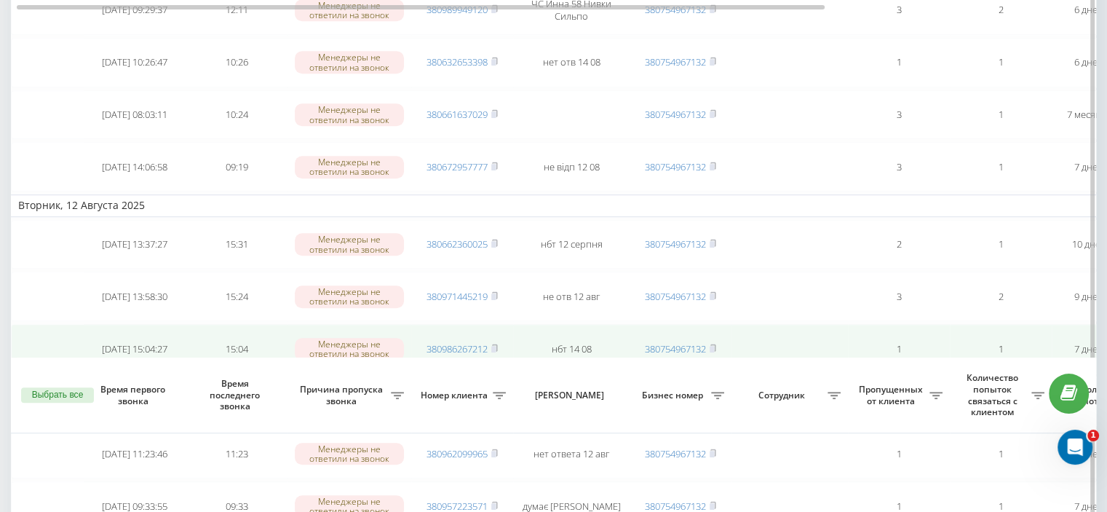
scroll to position [1316, 0]
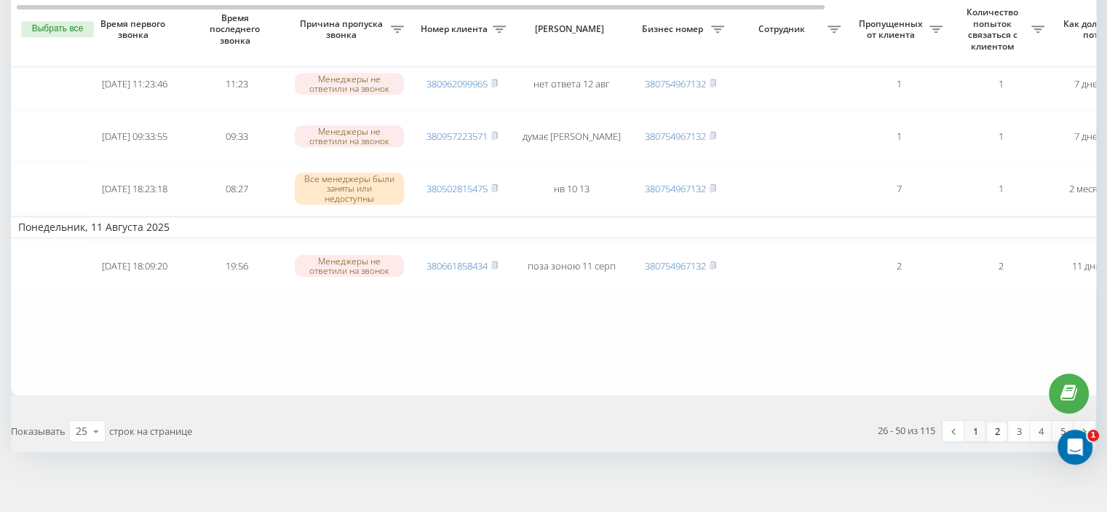
click at [972, 421] on link "1" at bounding box center [975, 431] width 22 height 20
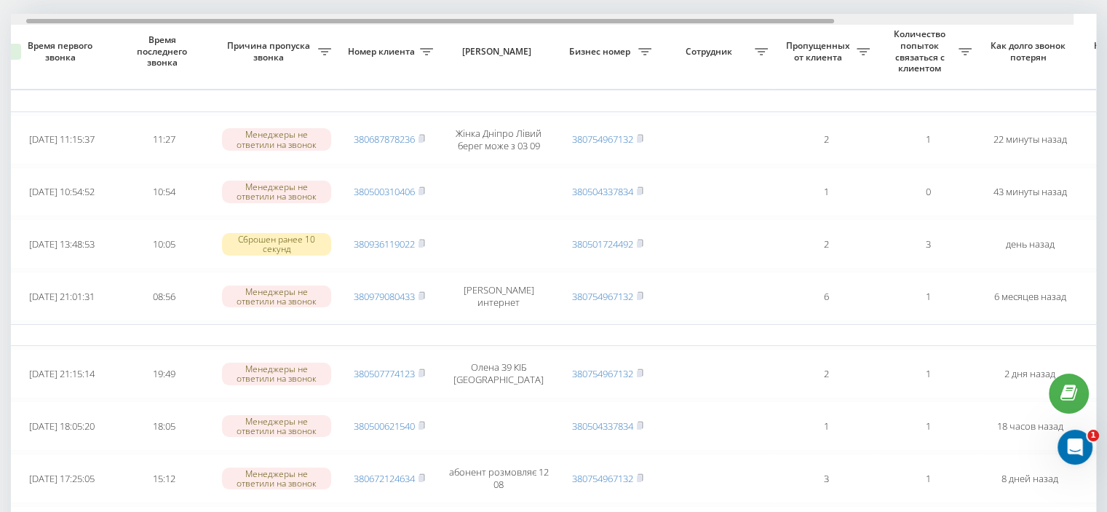
scroll to position [0, 76]
drag, startPoint x: 427, startPoint y: 20, endPoint x: 483, endPoint y: 20, distance: 56.8
click at [483, 20] on div at bounding box center [472, 21] width 808 height 4
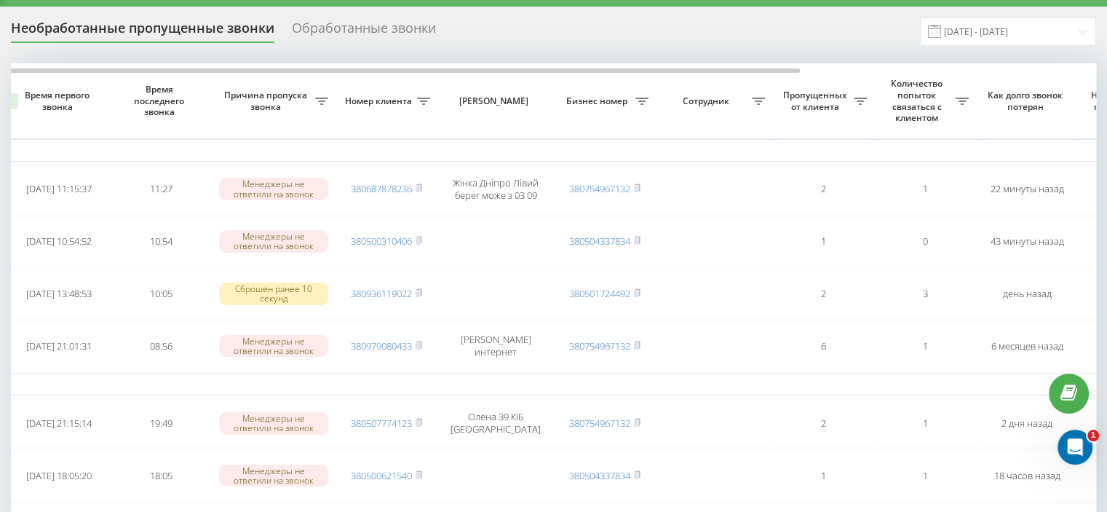
scroll to position [0, 0]
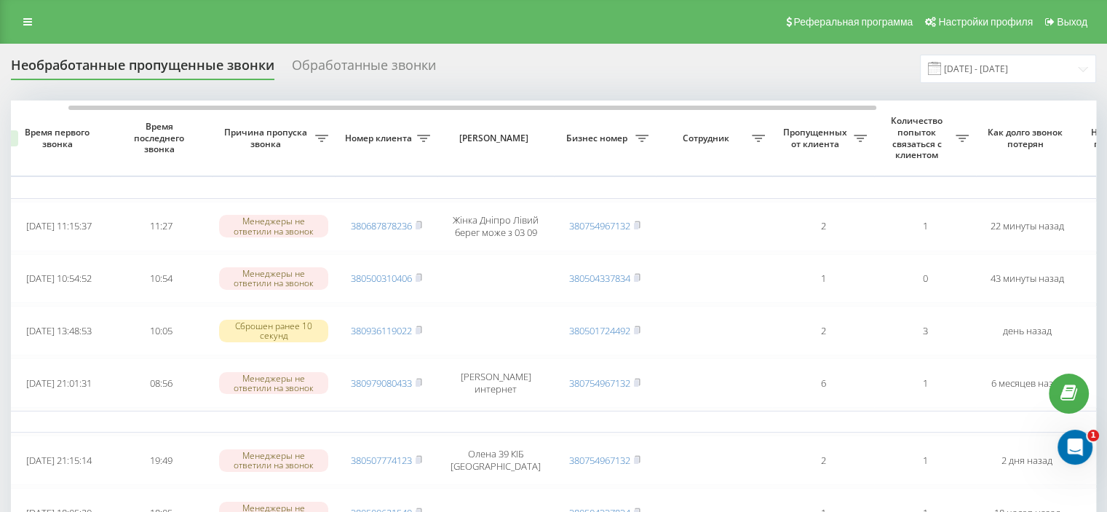
drag, startPoint x: 1081, startPoint y: 0, endPoint x: 502, endPoint y: 58, distance: 581.6
click at [502, 58] on div "Необработанные пропущенные звонки Обработанные звонки 01.08.2025 - 19.08.2025" at bounding box center [553, 69] width 1085 height 28
